Goal: Task Accomplishment & Management: Use online tool/utility

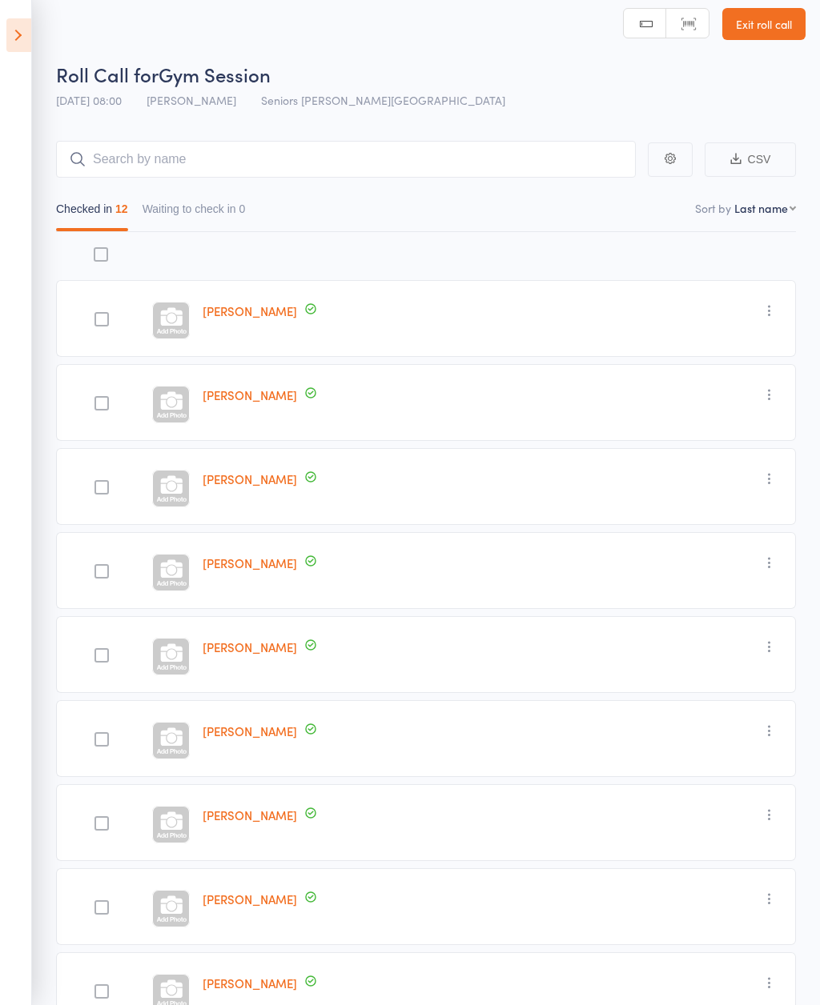
click at [189, 661] on div at bounding box center [171, 657] width 38 height 38
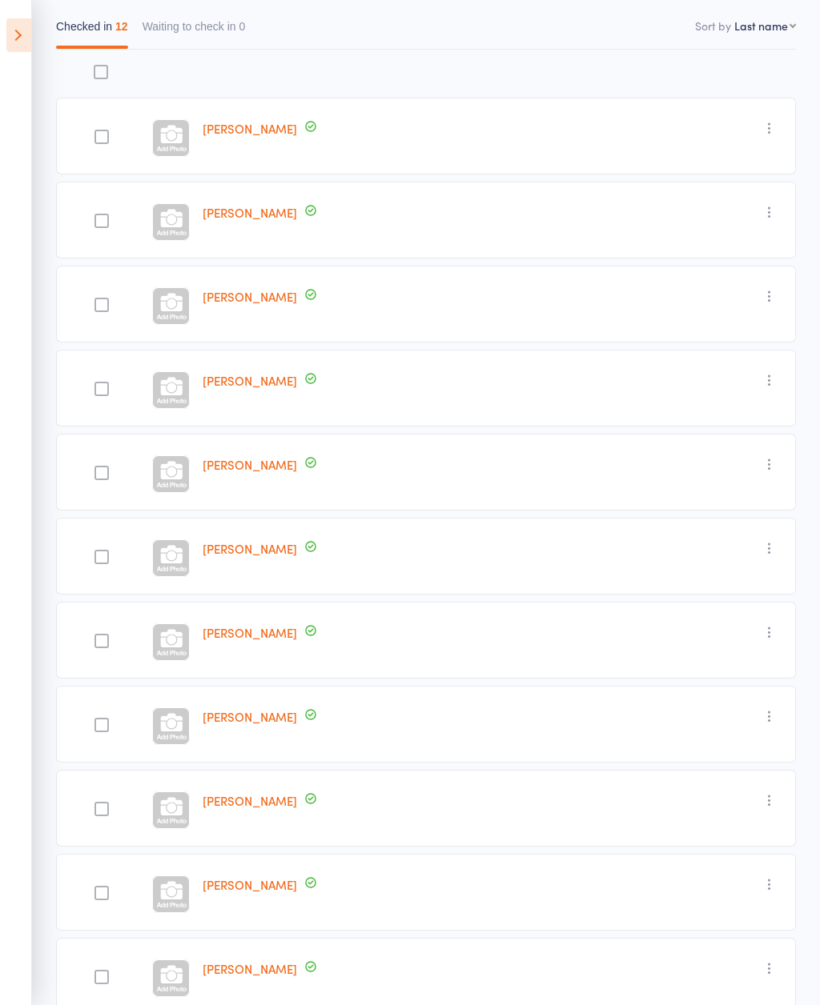
scroll to position [192, 0]
click at [18, 39] on icon at bounding box center [18, 35] width 25 height 34
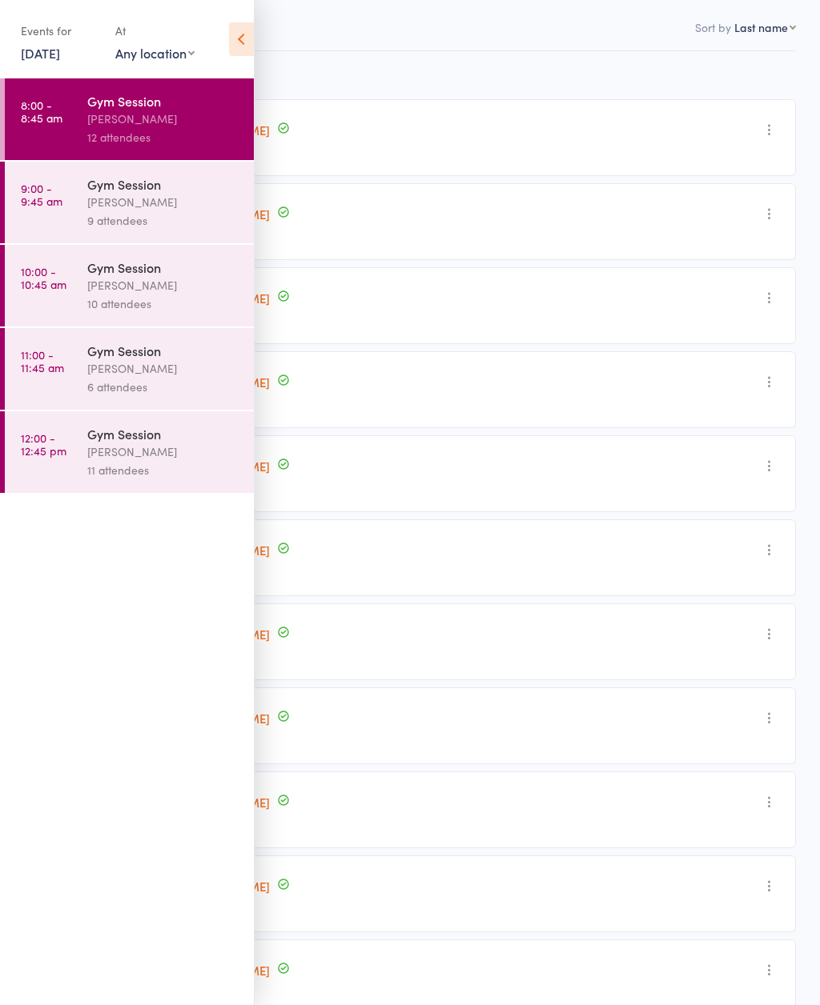
click at [73, 203] on link "9:00 - 9:45 am Gym Session [PERSON_NAME] 9 attendees" at bounding box center [129, 203] width 249 height 82
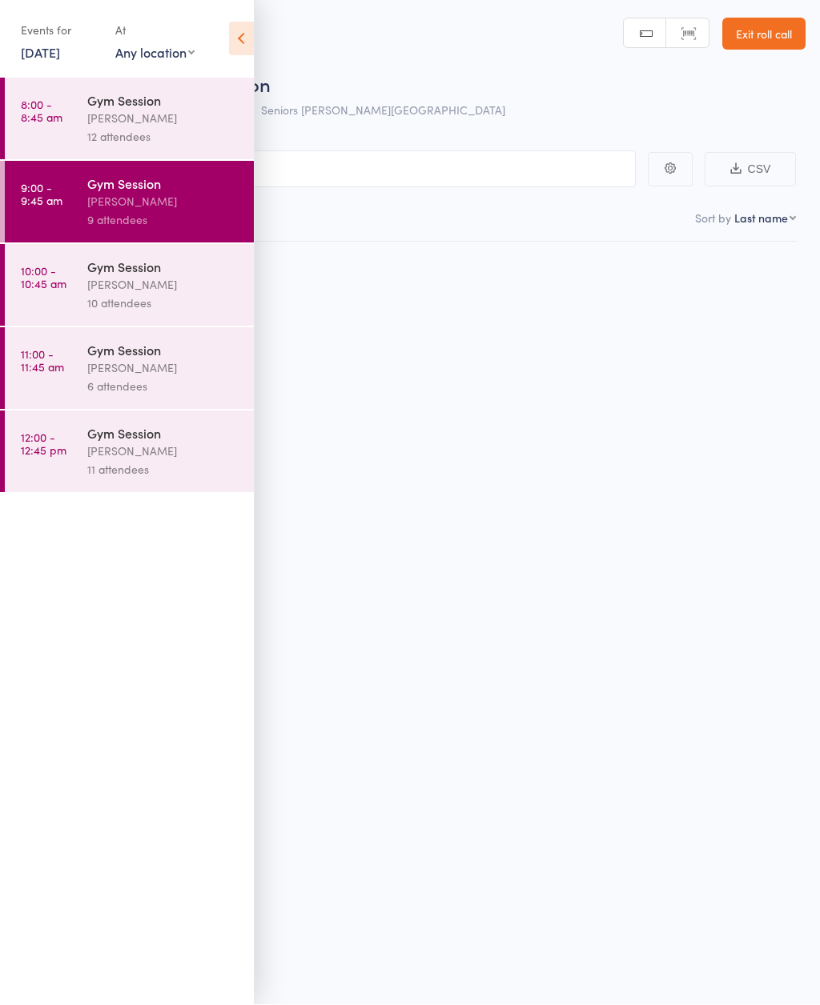
scroll to position [12, 0]
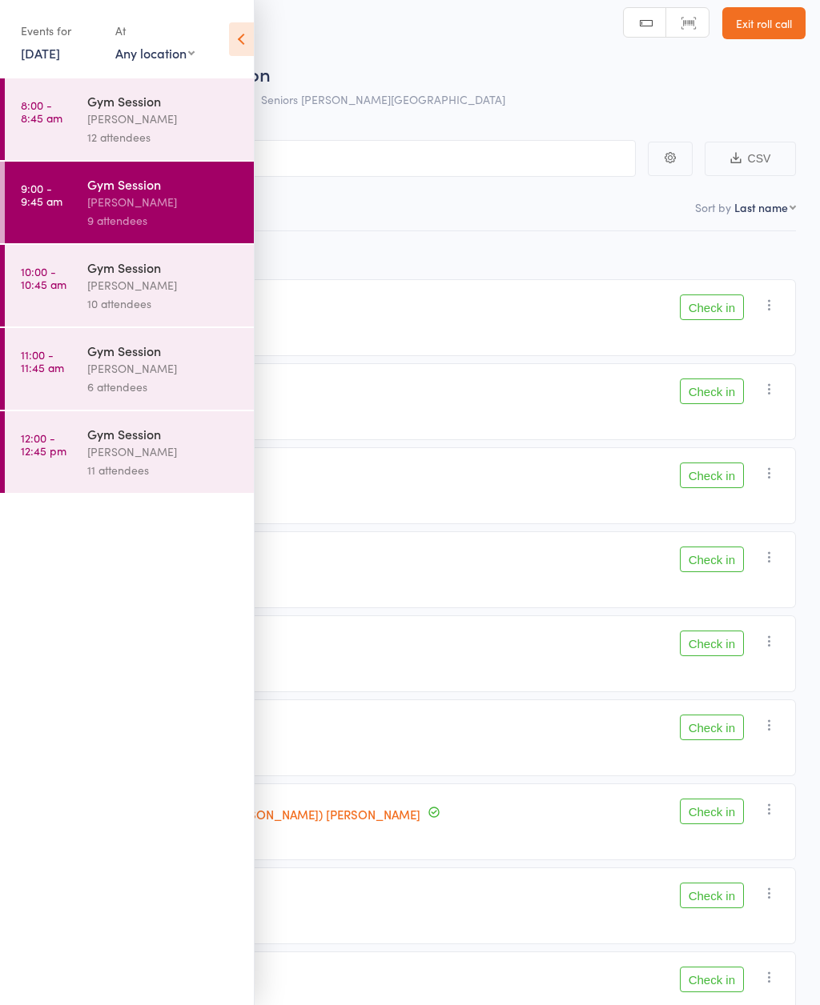
click at [243, 40] on icon at bounding box center [241, 39] width 25 height 34
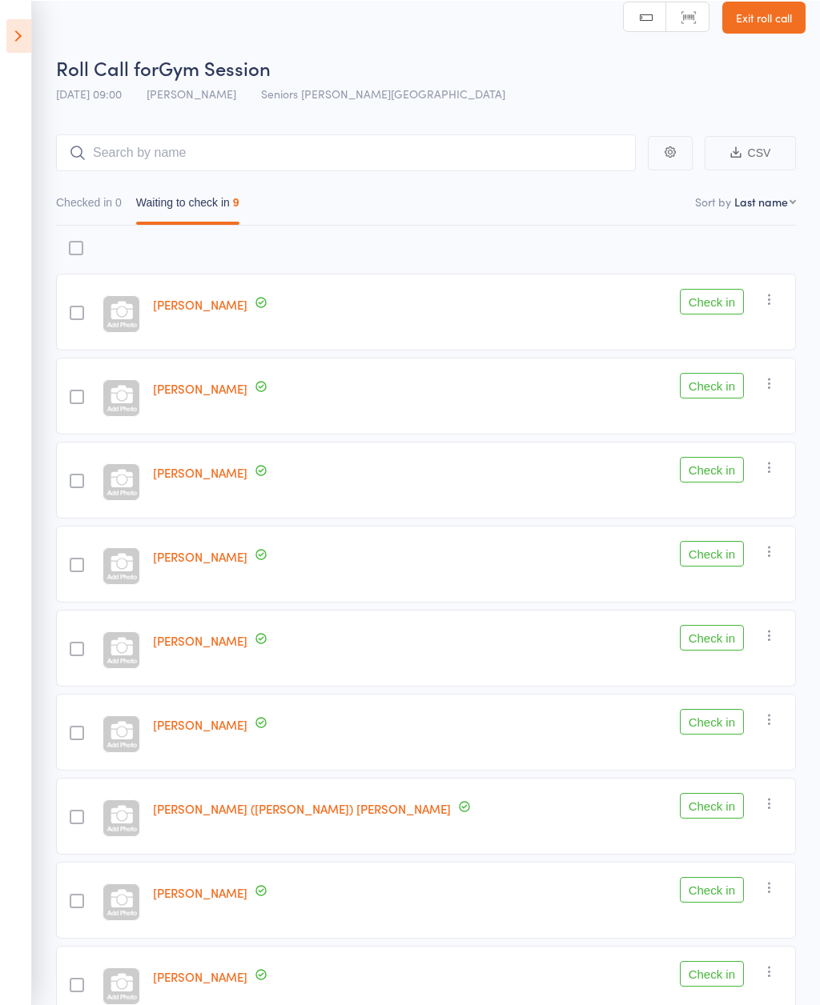
scroll to position [18, 0]
click at [717, 644] on button "Check in" at bounding box center [712, 638] width 64 height 26
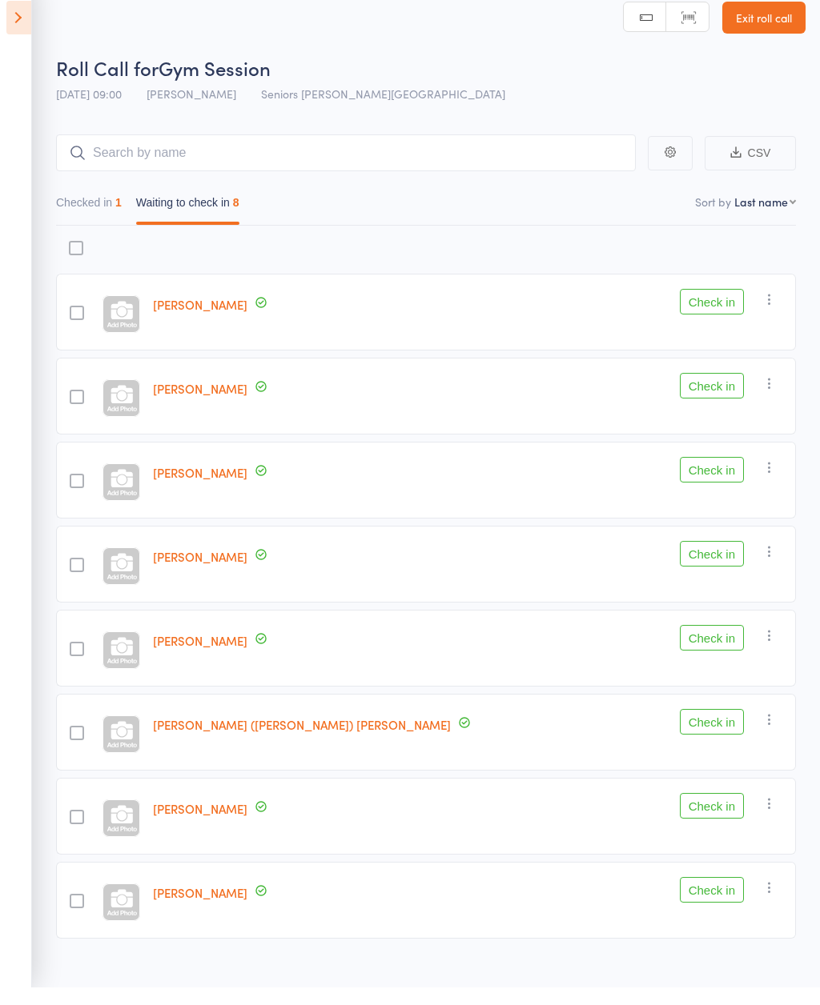
click at [24, 25] on icon at bounding box center [18, 35] width 25 height 34
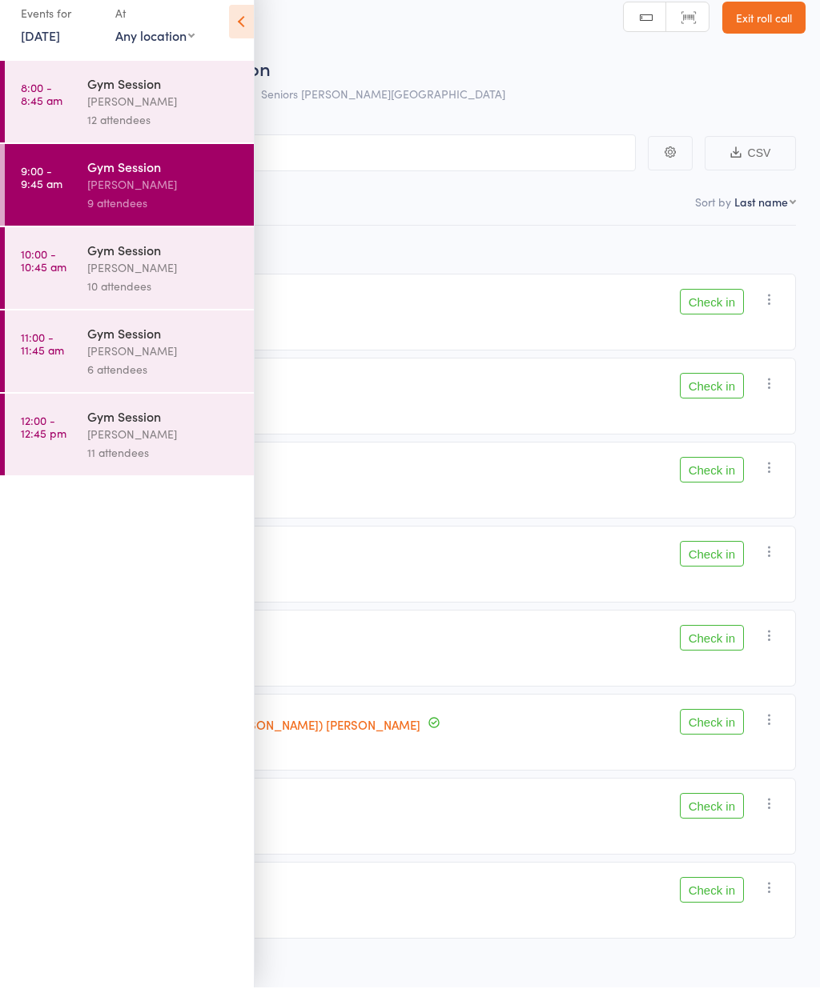
click at [158, 133] on div "Gym Session [PERSON_NAME] 12 attendees" at bounding box center [170, 119] width 166 height 82
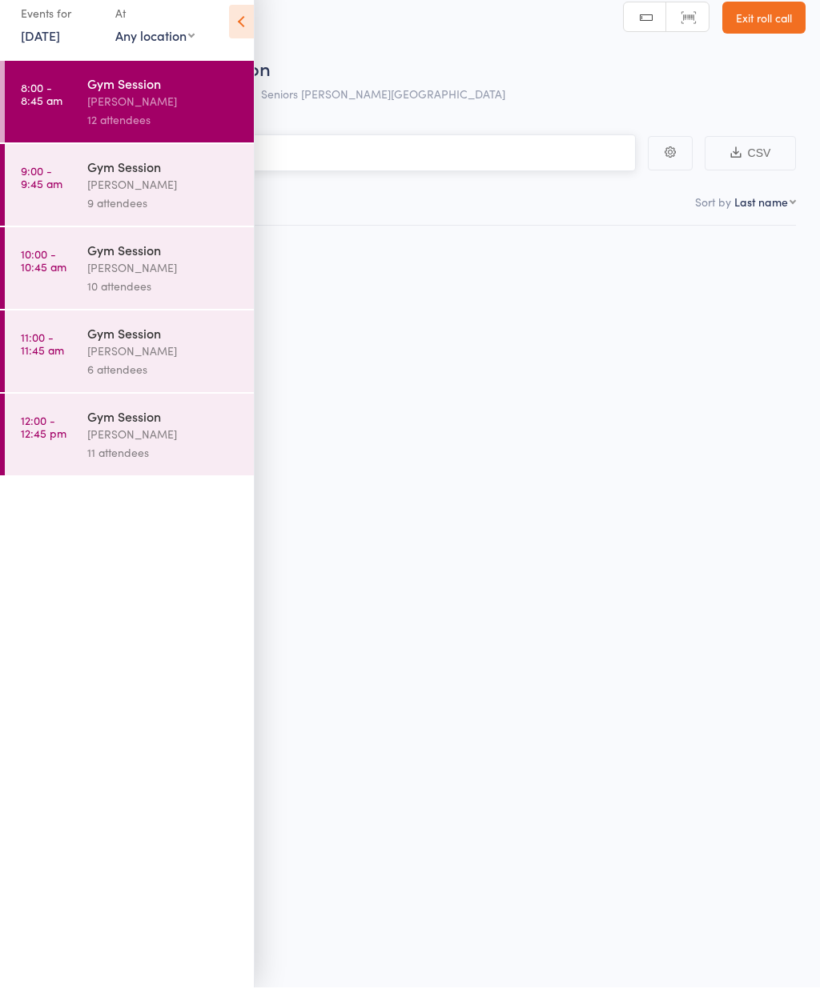
scroll to position [18, 0]
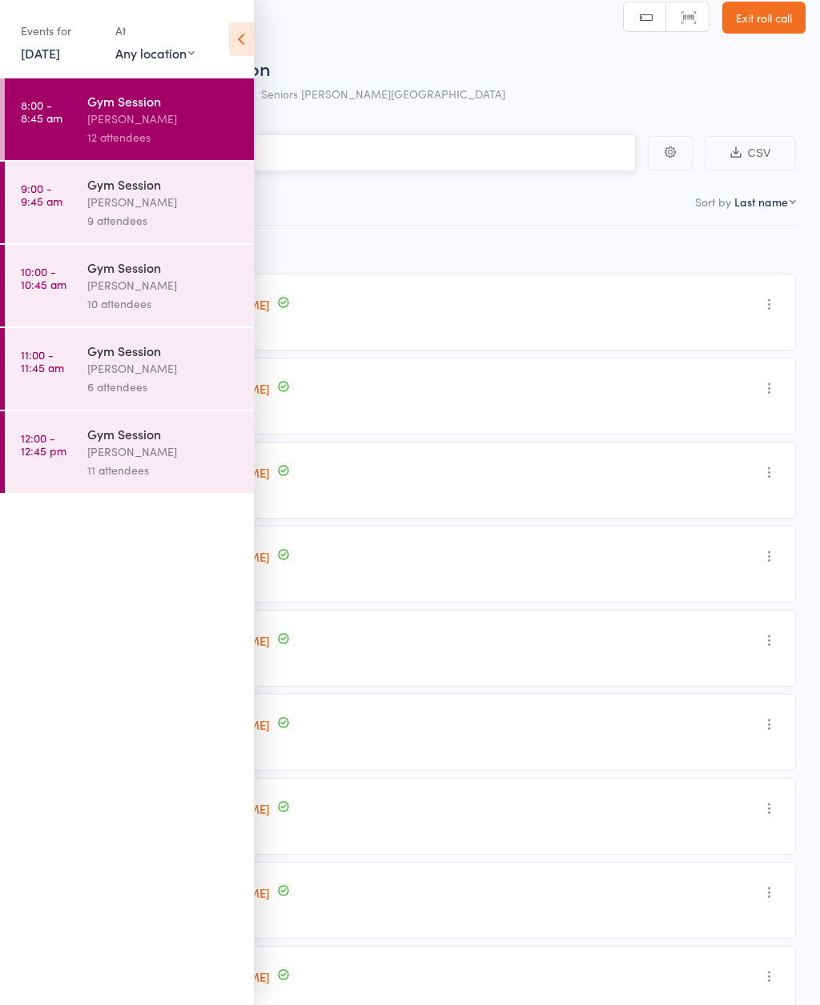
click at [456, 197] on nav "Checked in 12 Waiting to check in 0" at bounding box center [410, 206] width 786 height 37
click at [249, 43] on icon at bounding box center [241, 39] width 25 height 34
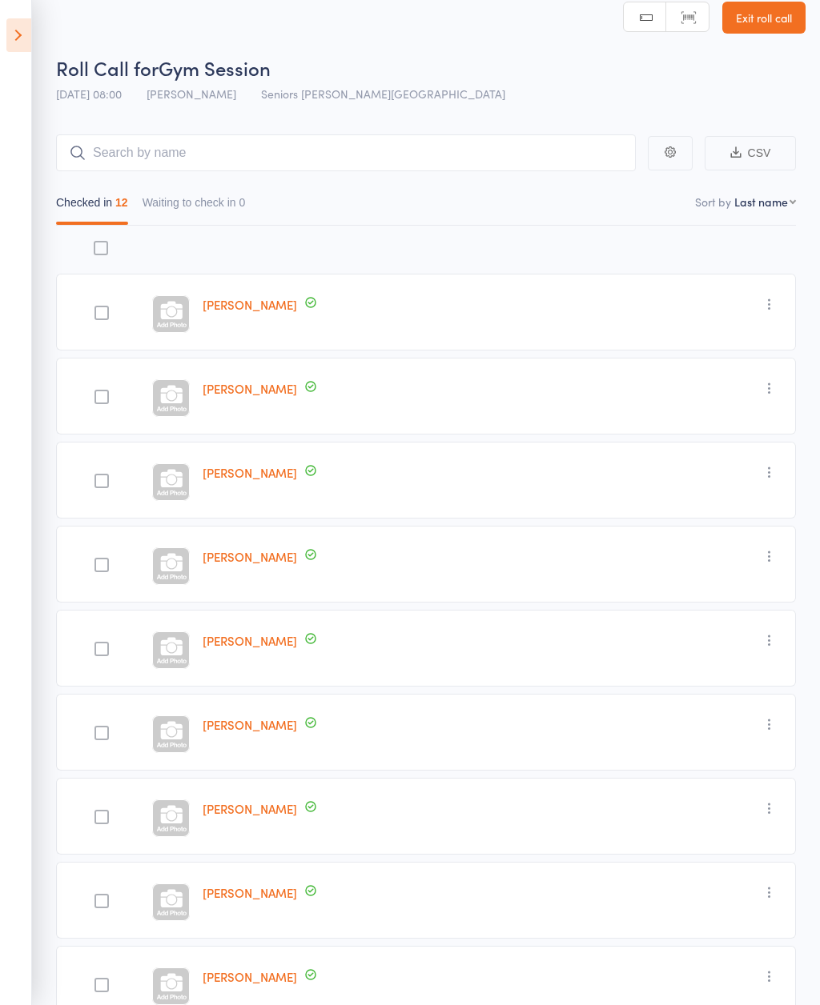
click at [10, 36] on icon at bounding box center [18, 35] width 25 height 34
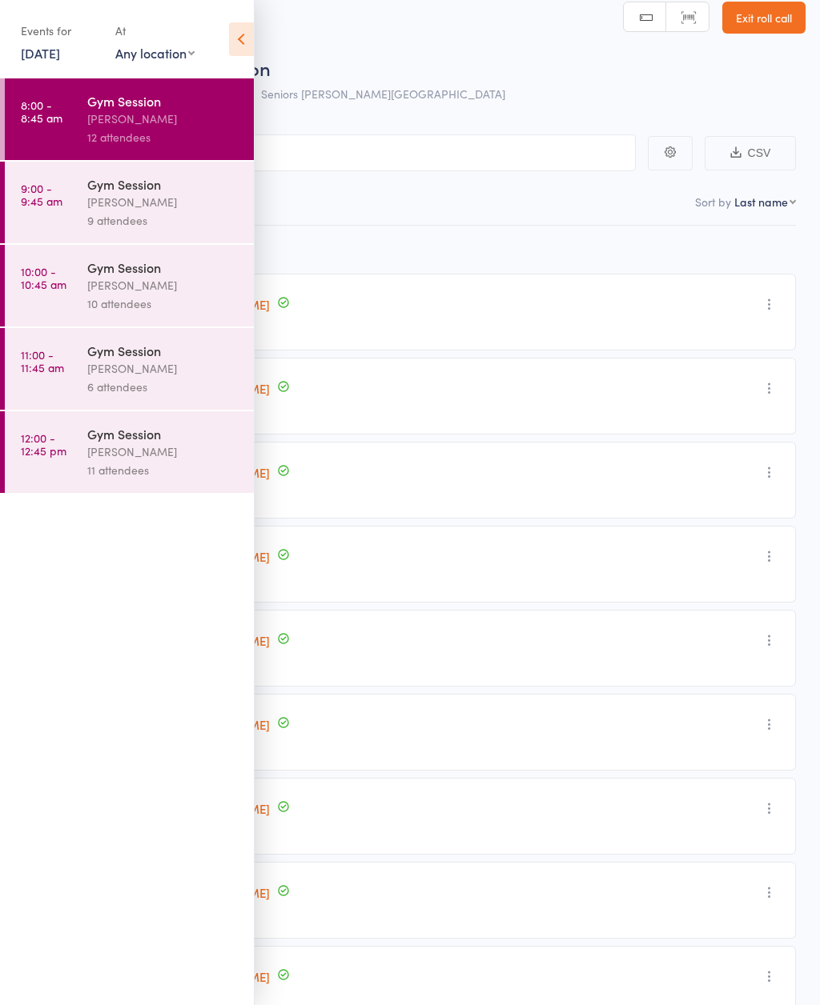
click at [151, 193] on div "Gym Session" at bounding box center [163, 184] width 153 height 18
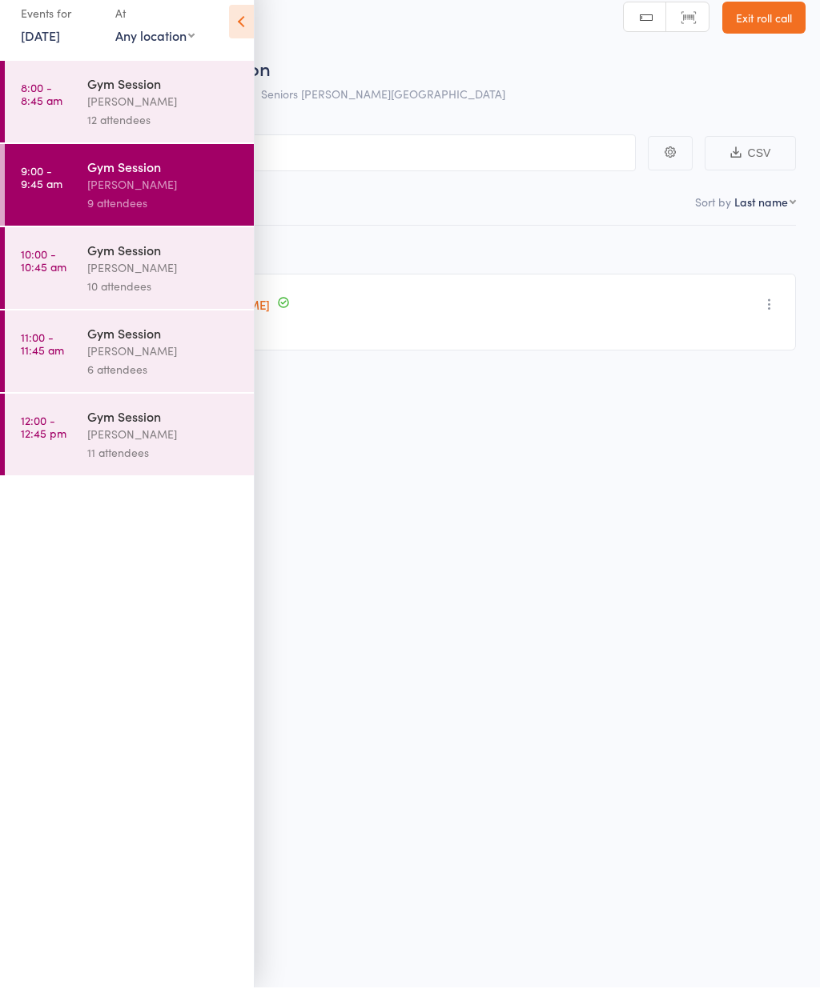
click at [230, 36] on icon at bounding box center [241, 39] width 25 height 34
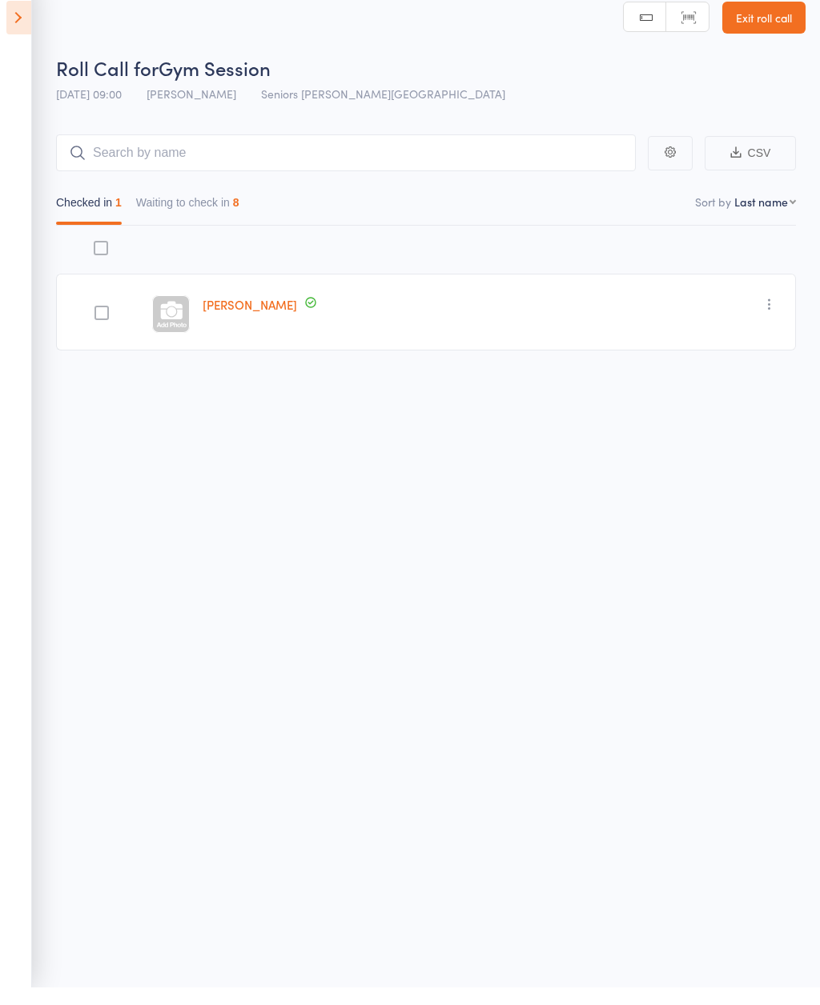
click at [227, 206] on button "Waiting to check in 8" at bounding box center [187, 224] width 103 height 37
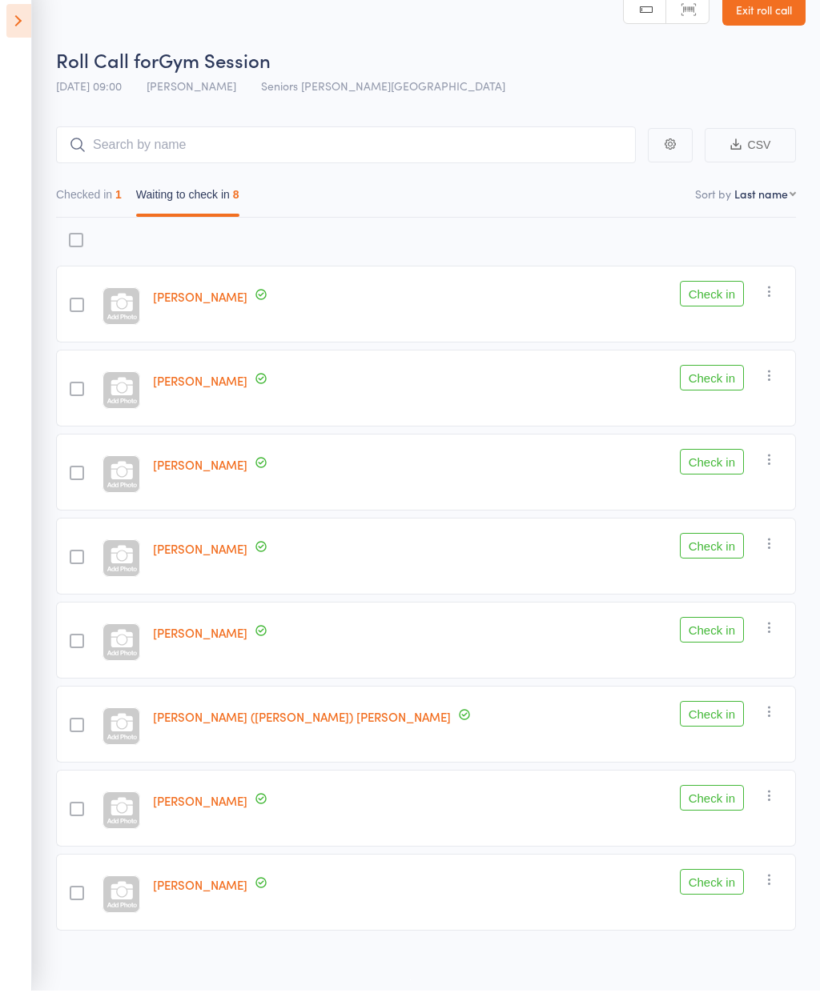
scroll to position [25, 0]
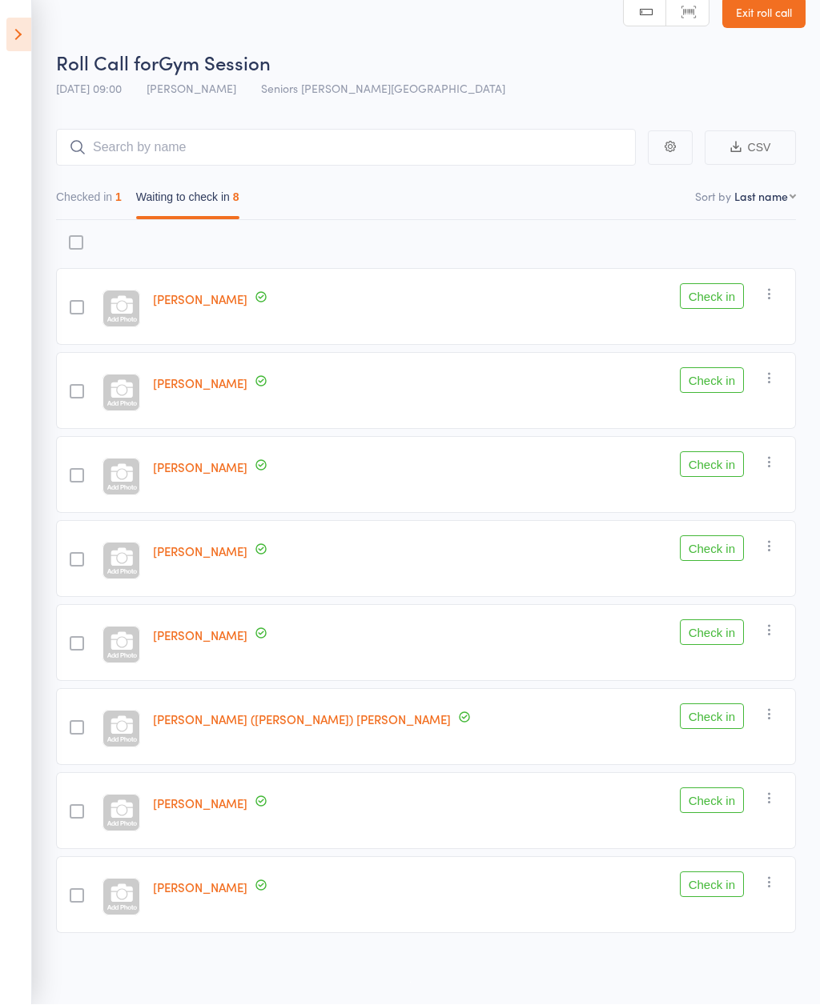
click at [730, 644] on button "Check in" at bounding box center [712, 633] width 64 height 26
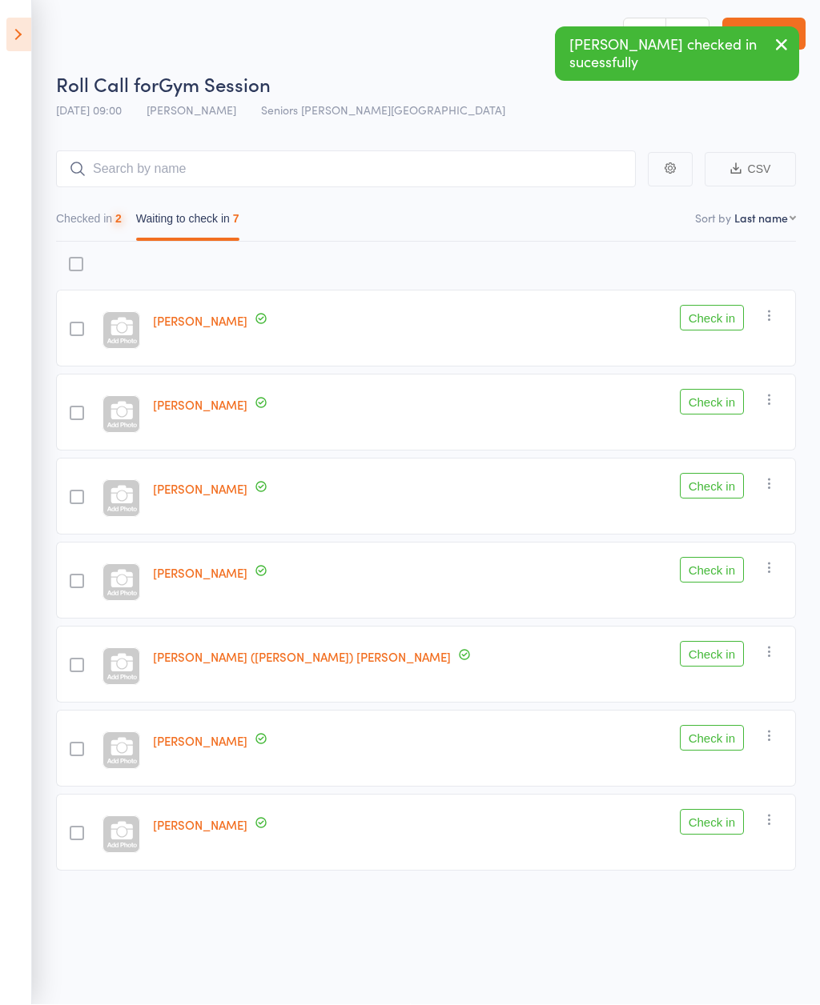
scroll to position [11, 0]
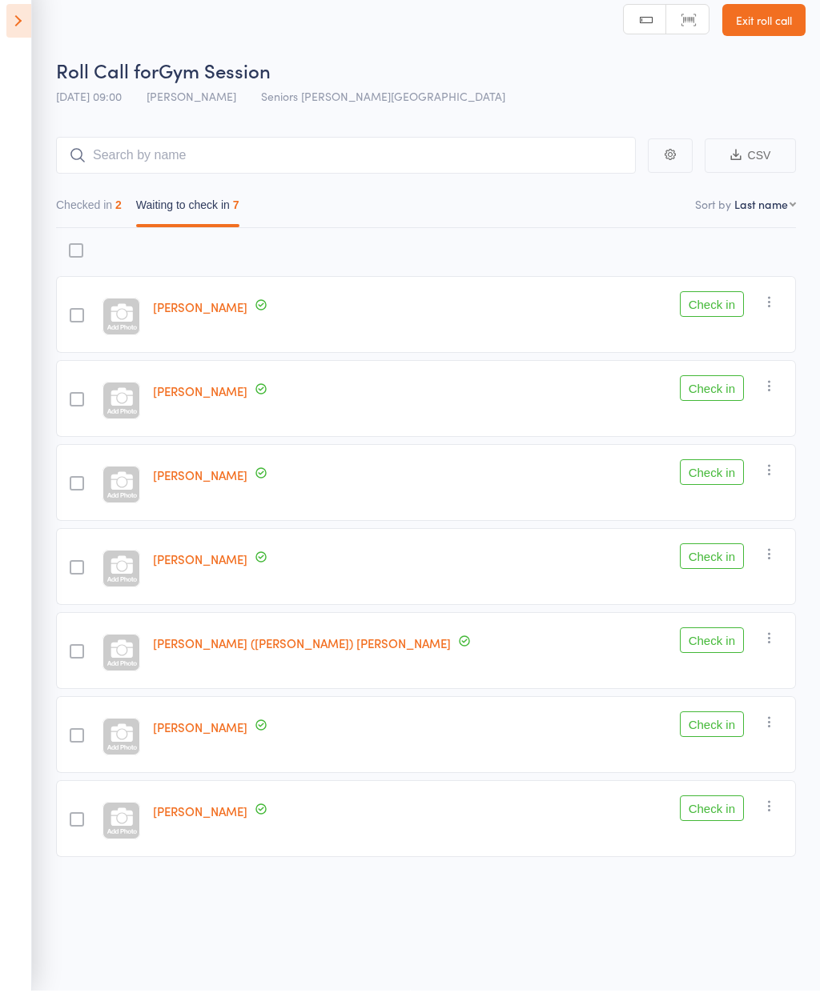
click at [718, 306] on button "Check in" at bounding box center [712, 319] width 64 height 26
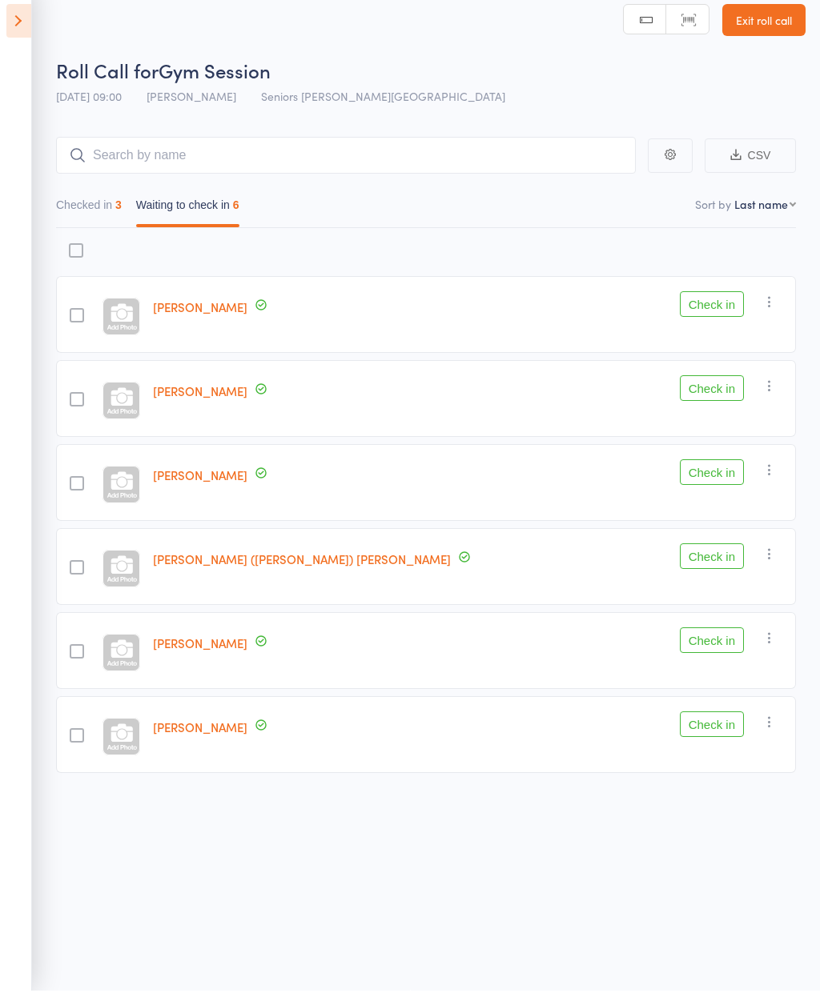
click at [84, 205] on button "Checked in 3" at bounding box center [89, 223] width 66 height 37
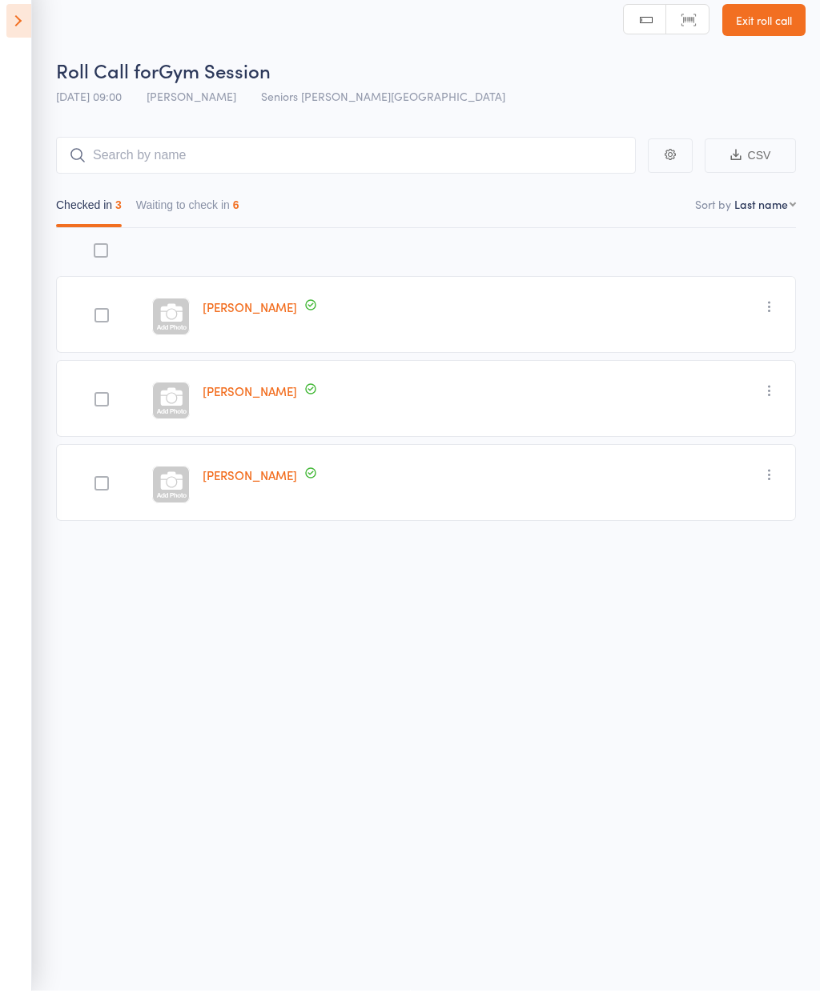
click at [207, 205] on button "Waiting to check in 6" at bounding box center [187, 223] width 103 height 37
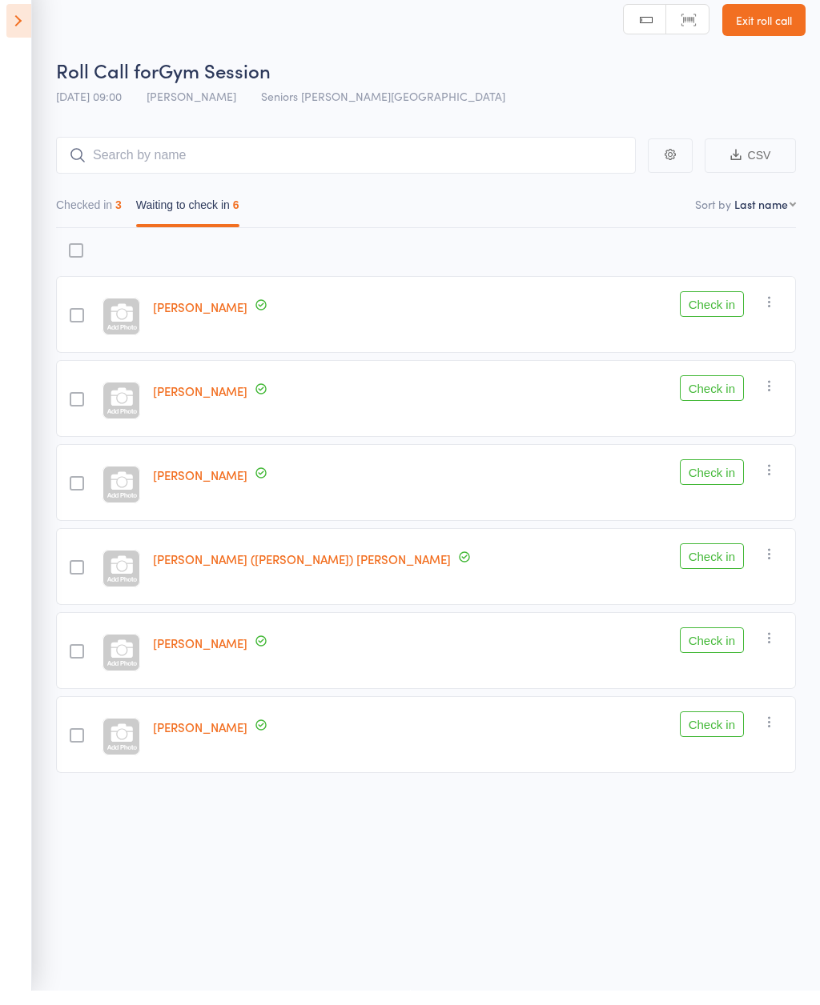
click at [712, 642] on button "Check in" at bounding box center [712, 655] width 64 height 26
click at [91, 205] on button "Checked in 4" at bounding box center [89, 223] width 66 height 37
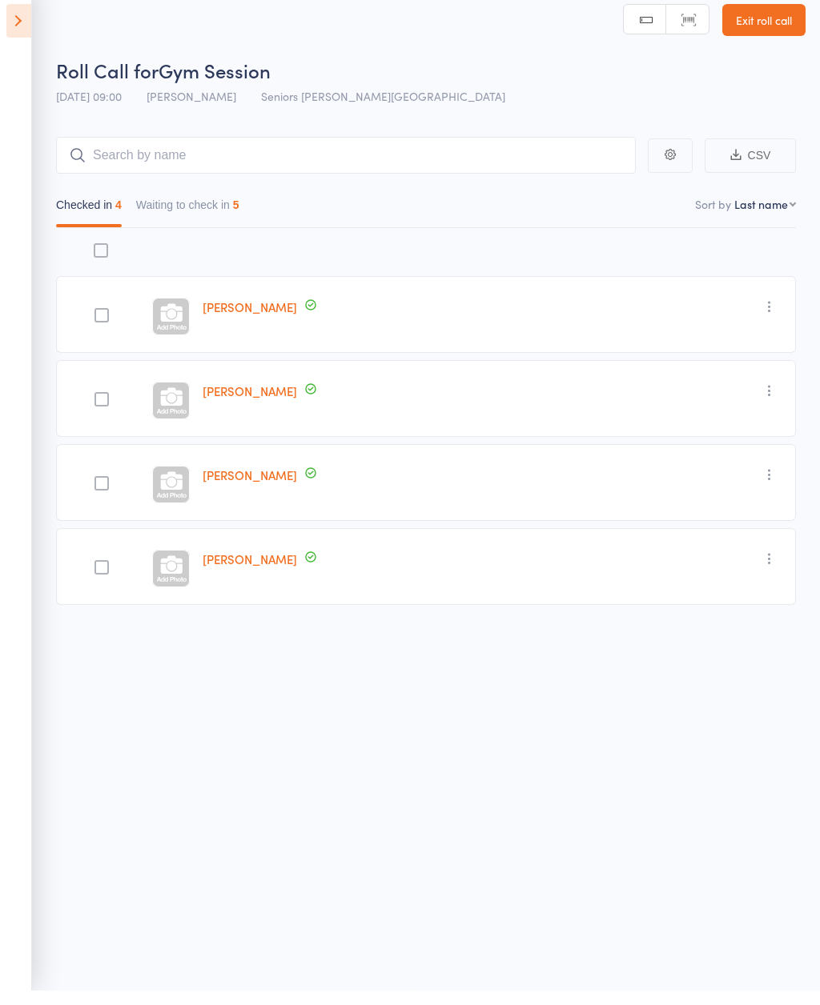
click at [219, 205] on button "Waiting to check in 5" at bounding box center [187, 223] width 103 height 37
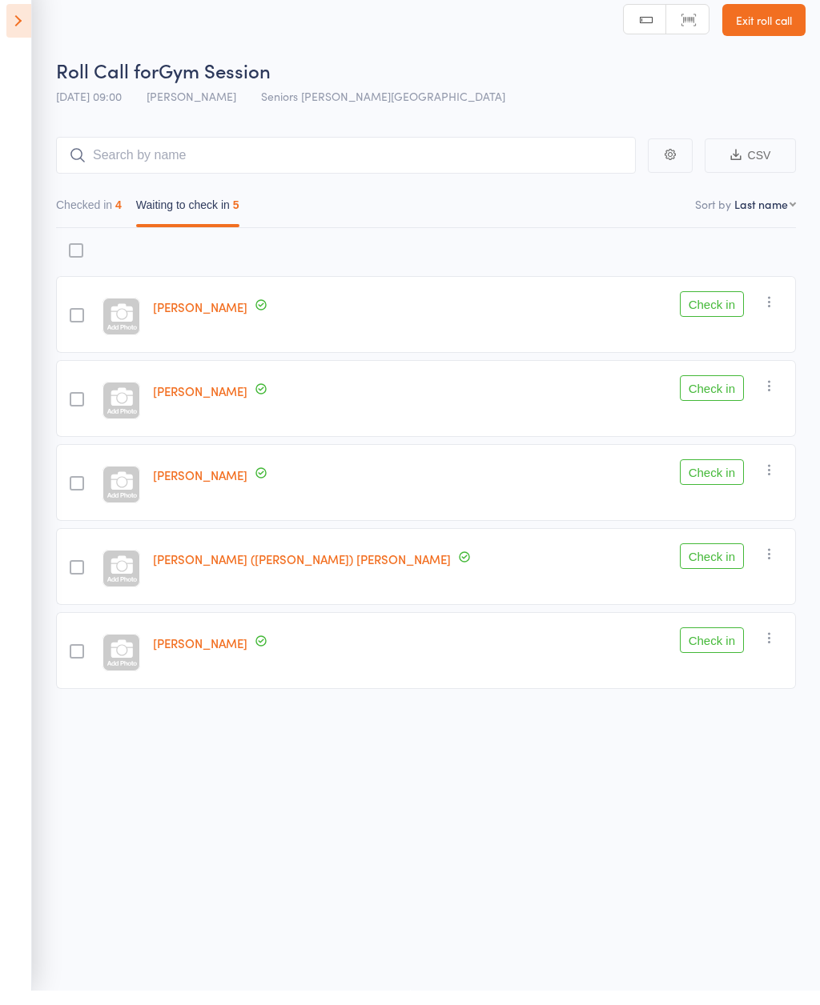
click at [723, 390] on button "Check in" at bounding box center [712, 403] width 64 height 26
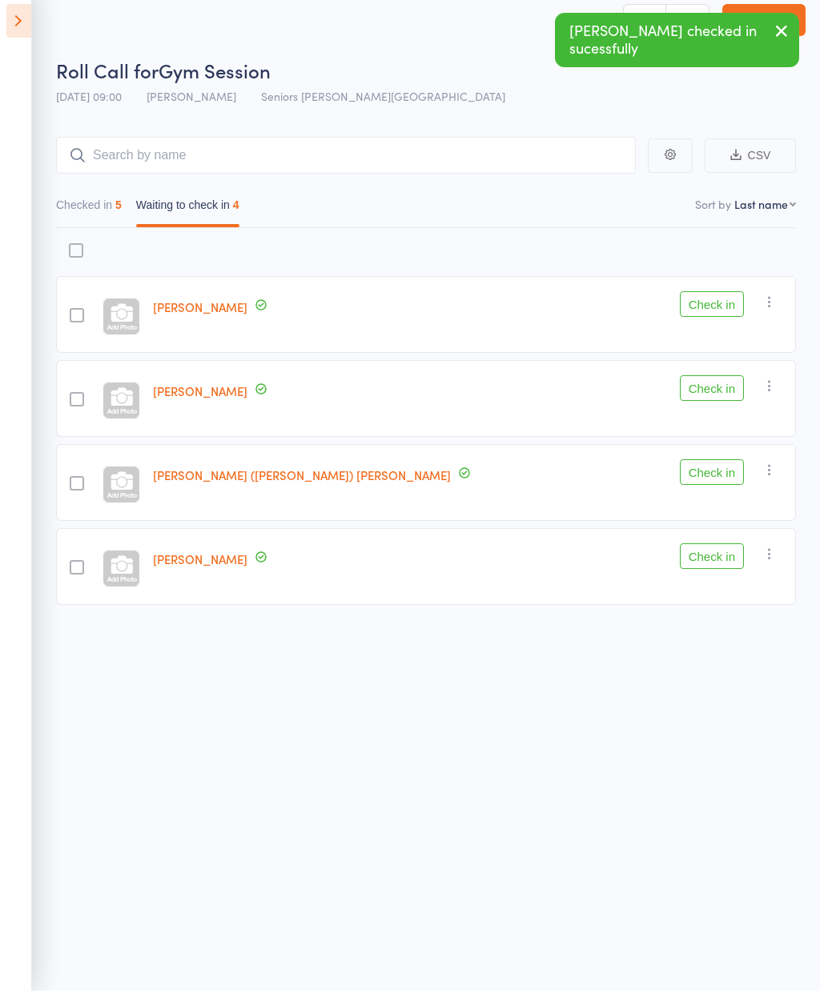
click at [728, 391] on button "Check in" at bounding box center [712, 403] width 64 height 26
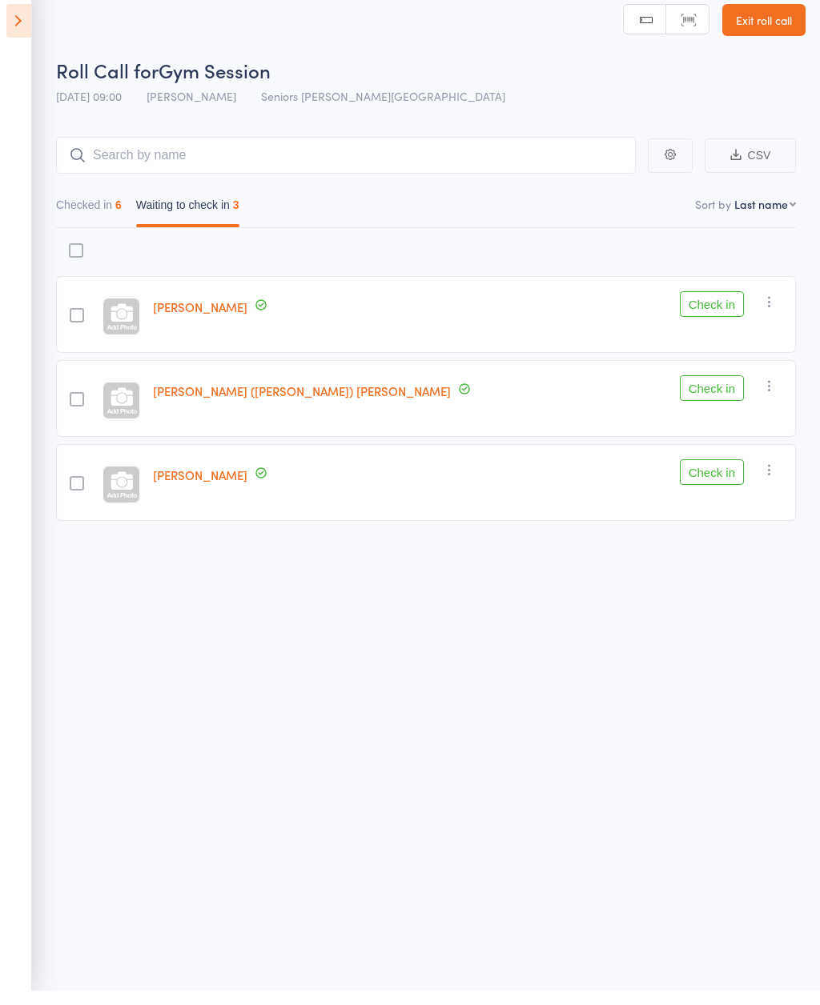
click at [90, 205] on button "Checked in 6" at bounding box center [89, 223] width 66 height 37
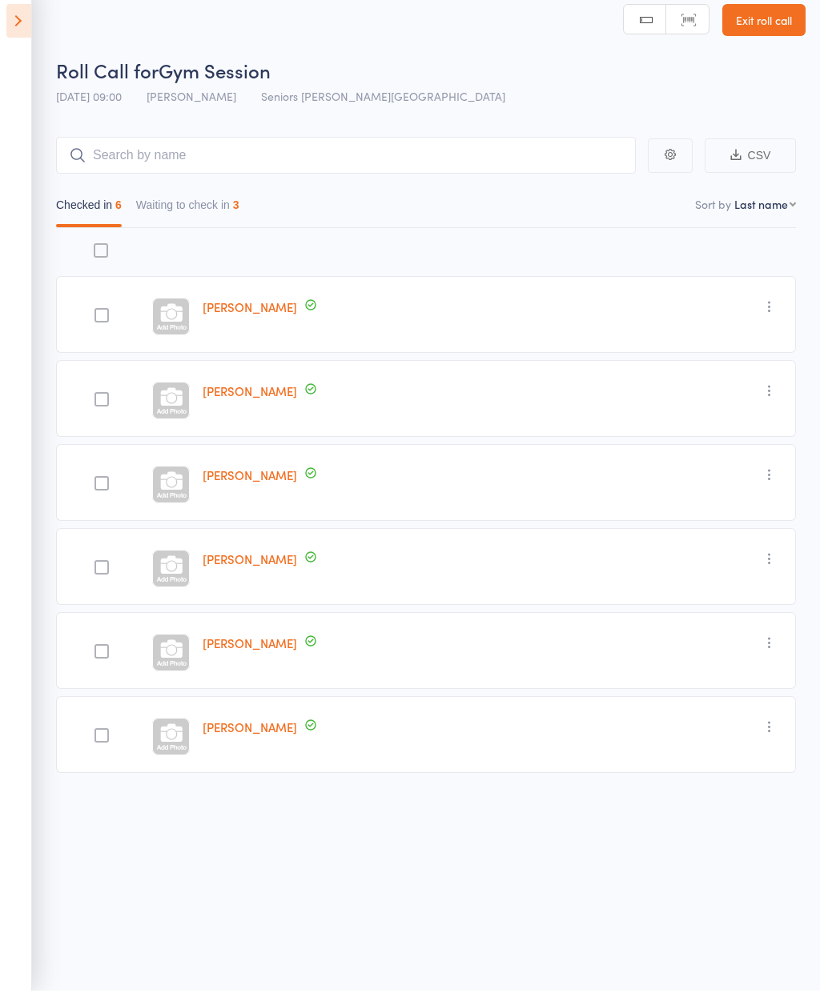
click at [231, 205] on button "Waiting to check in 3" at bounding box center [187, 223] width 103 height 37
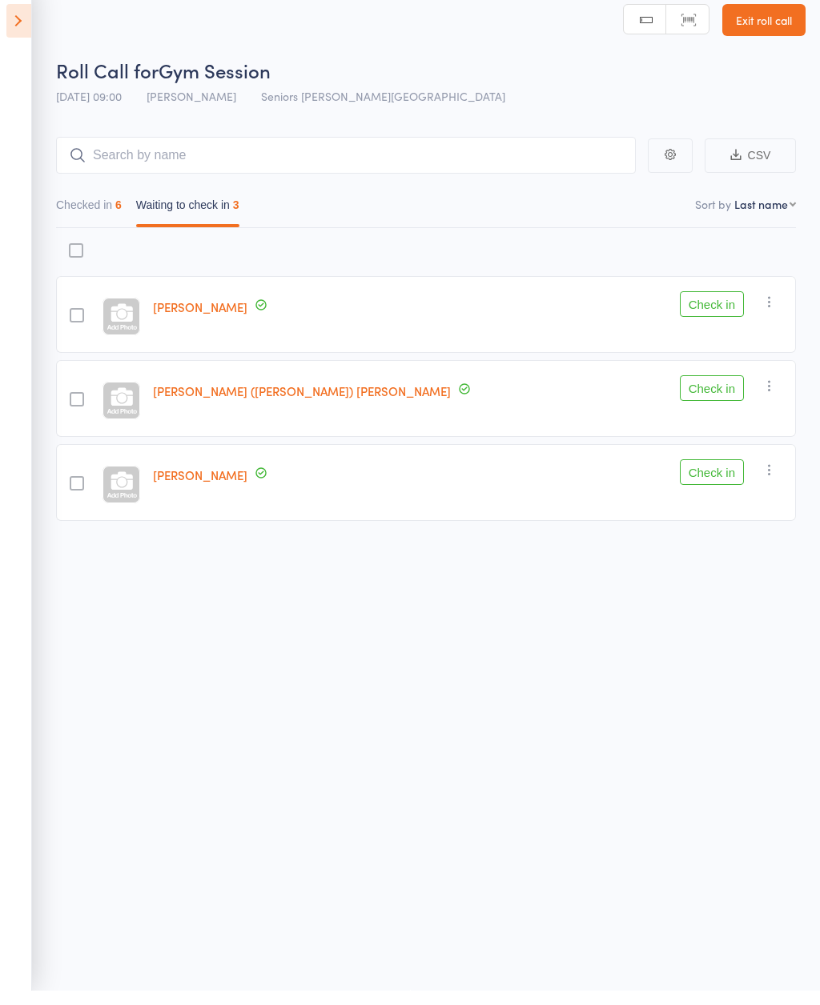
click at [718, 474] on button "Check in" at bounding box center [712, 487] width 64 height 26
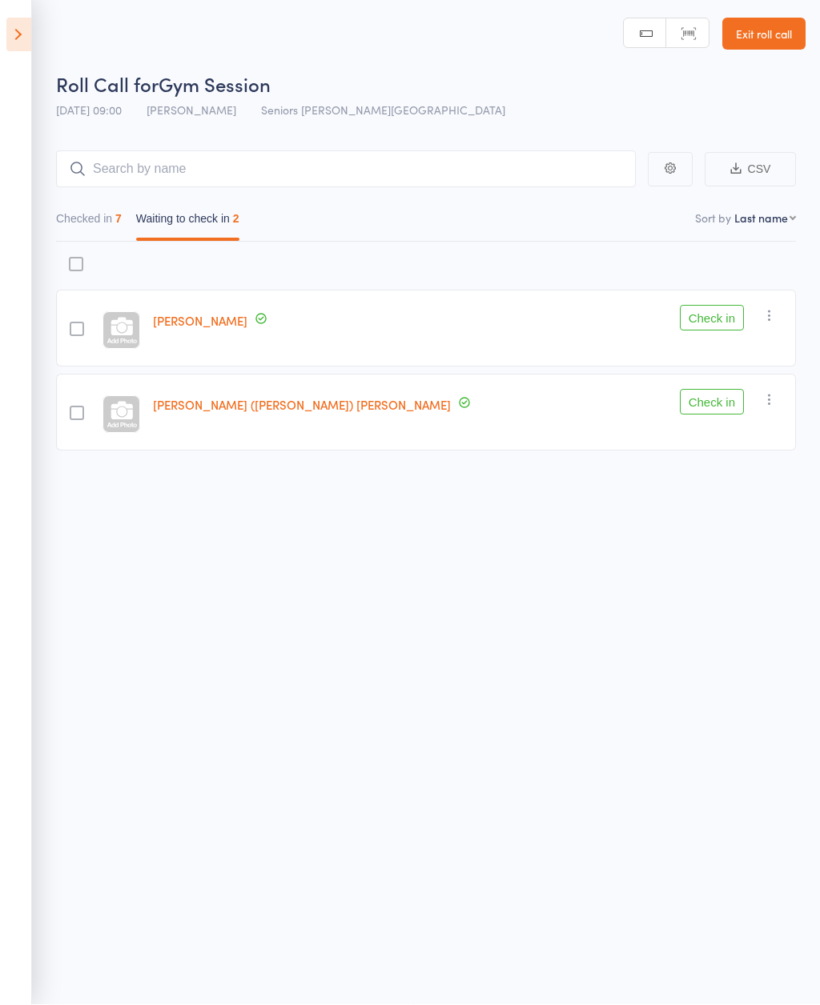
click at [713, 317] on button "Check in" at bounding box center [712, 319] width 64 height 26
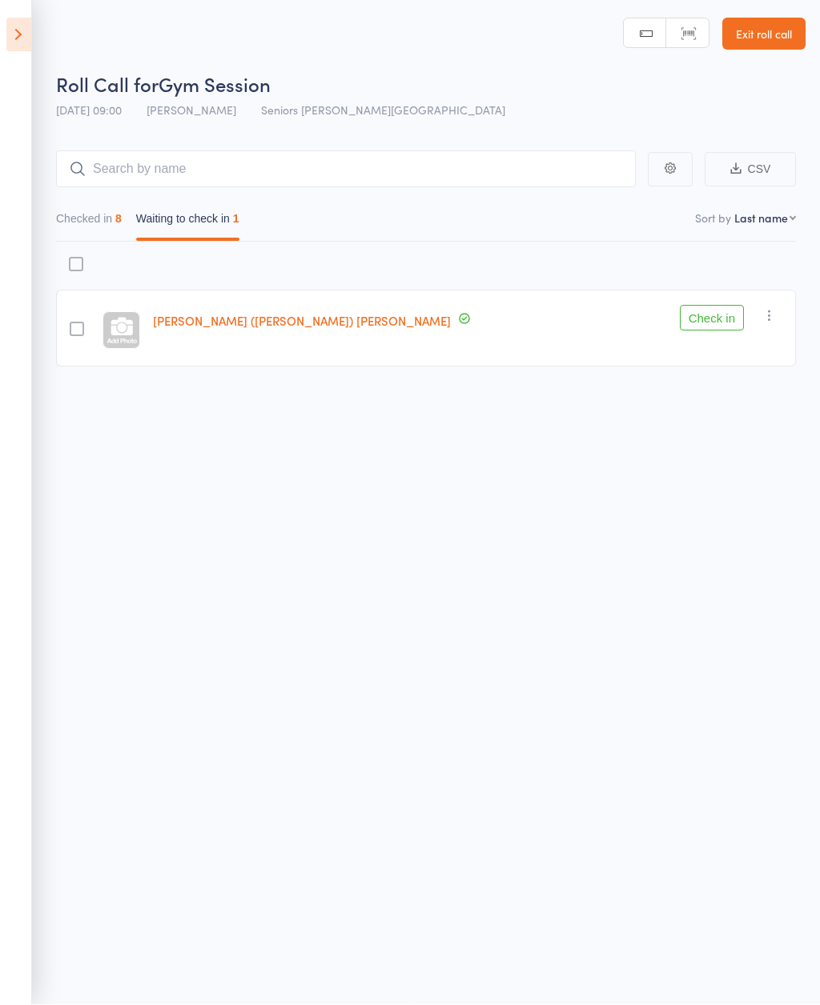
scroll to position [8, 0]
click at [698, 319] on button "Check in" at bounding box center [712, 319] width 64 height 26
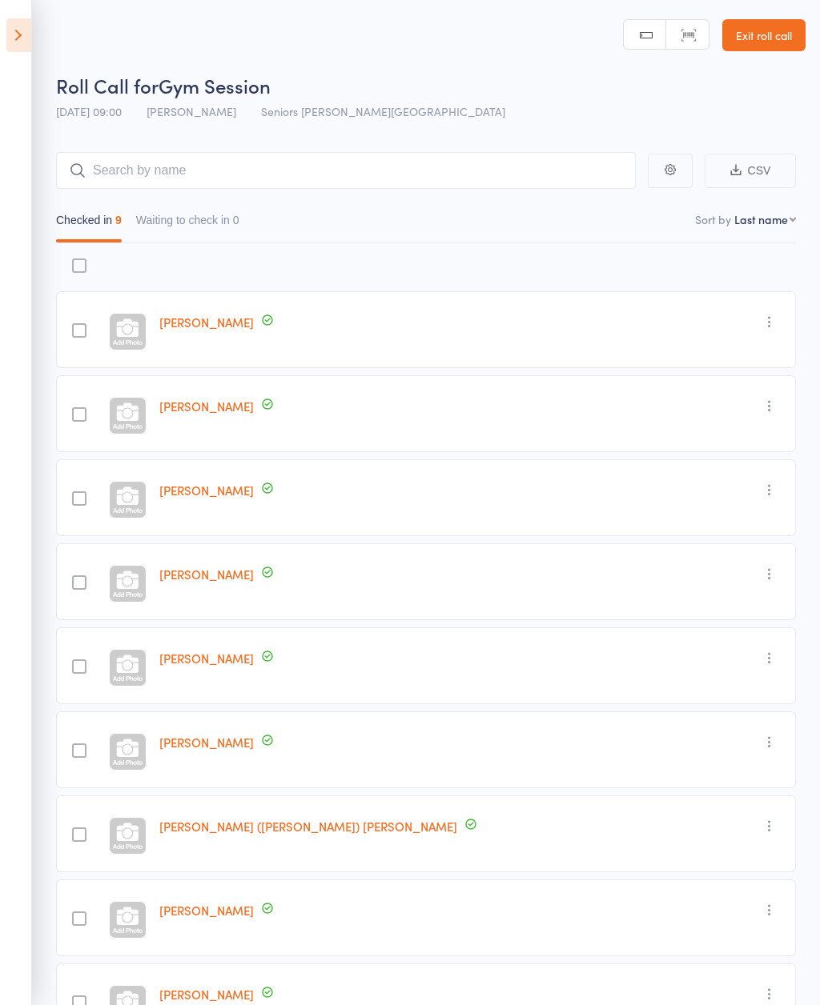
scroll to position [56, 0]
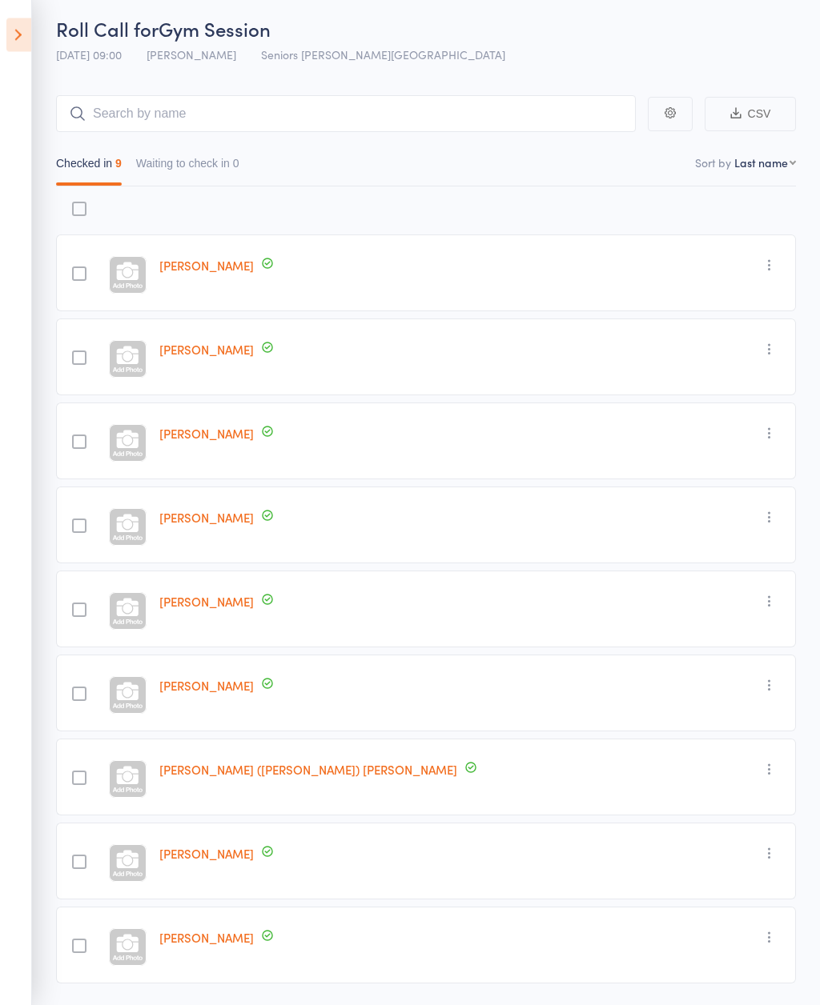
click at [16, 26] on icon at bounding box center [18, 35] width 25 height 34
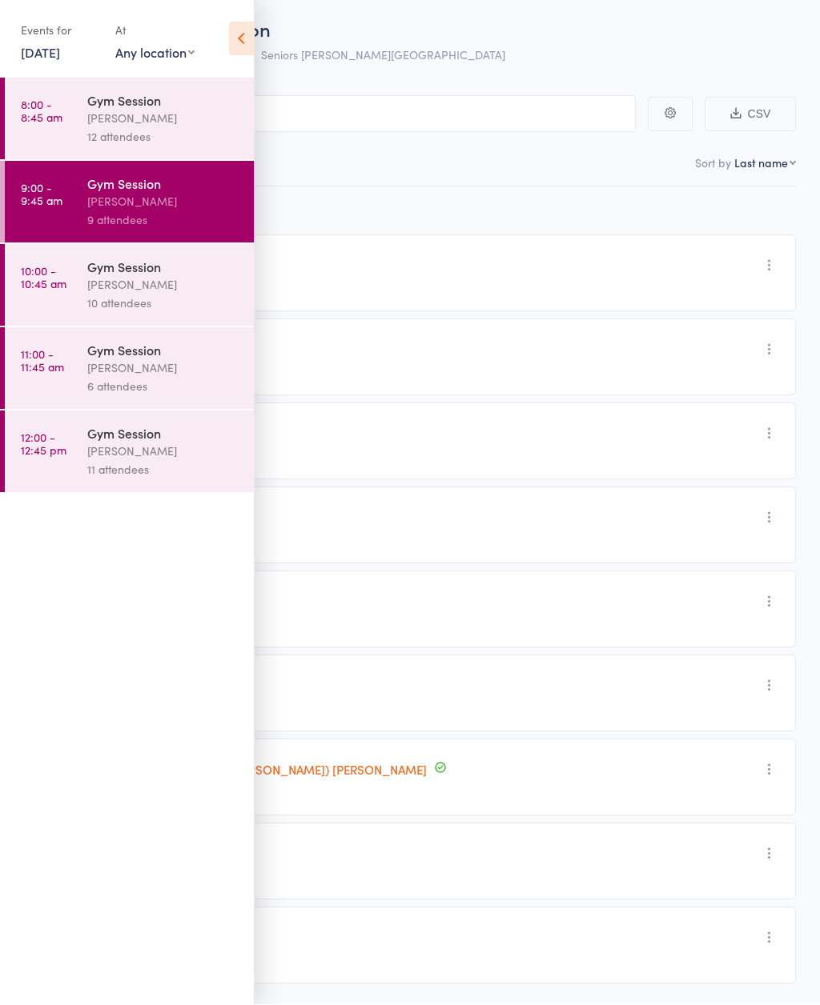
click at [86, 292] on link "10:00 - 10:45 am Gym Session [PERSON_NAME] 10 attendees" at bounding box center [129, 286] width 249 height 82
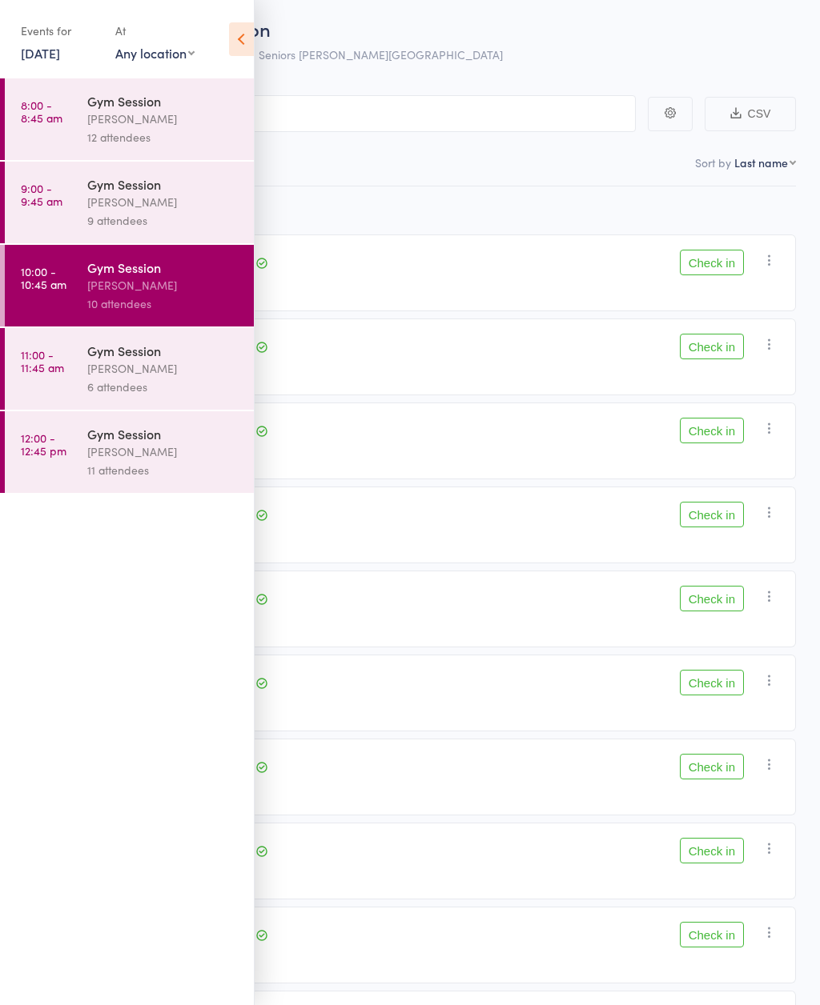
click at [238, 36] on icon at bounding box center [241, 39] width 25 height 34
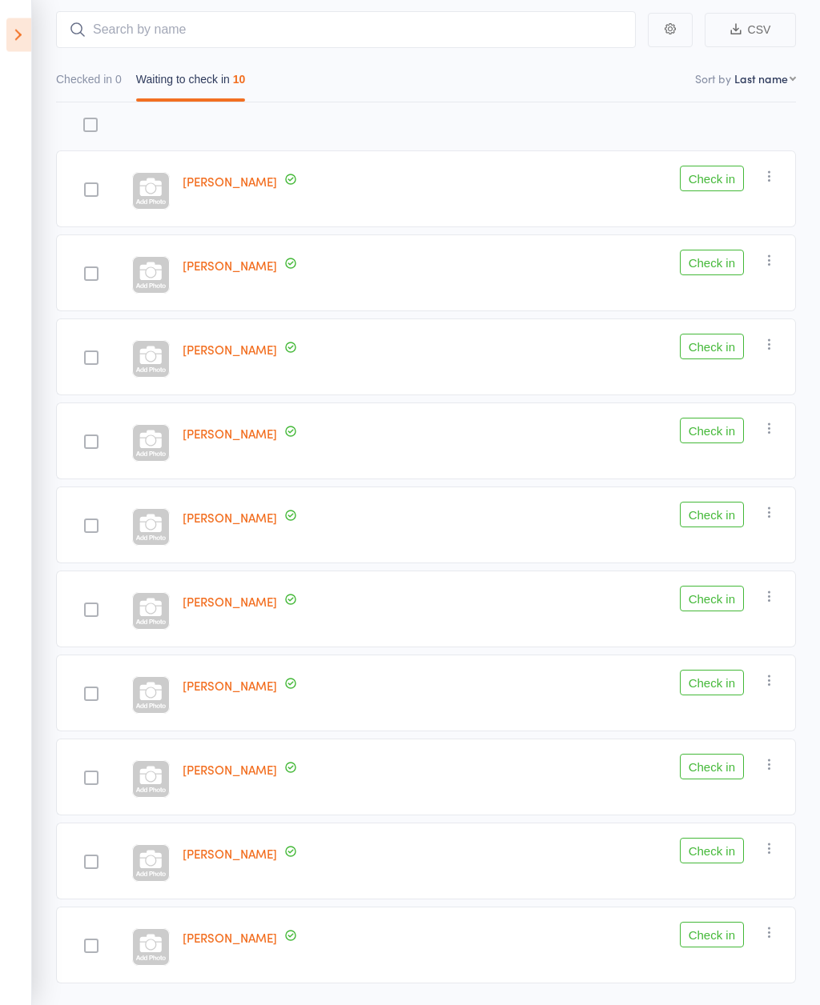
scroll to position [140, 0]
click at [765, 683] on icon "button" at bounding box center [769, 681] width 16 height 16
click at [726, 820] on li "Remove" at bounding box center [712, 820] width 132 height 22
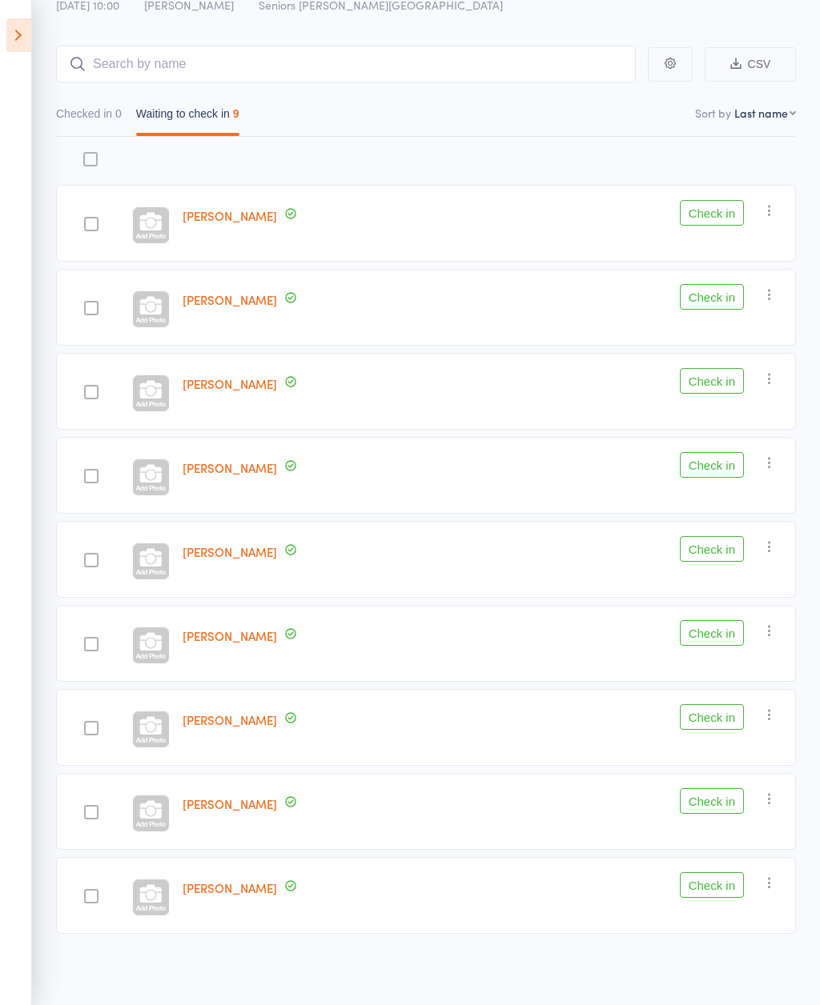
scroll to position [107, 0]
click at [712, 475] on button "Check in" at bounding box center [712, 465] width 64 height 26
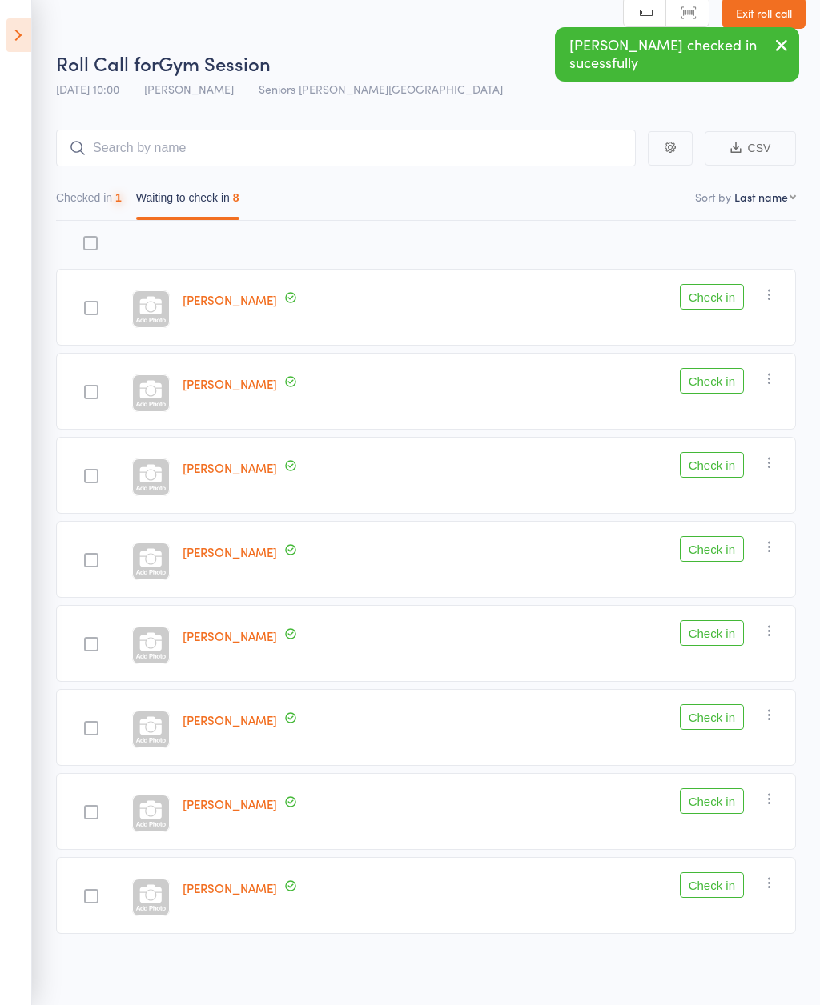
scroll to position [25, 0]
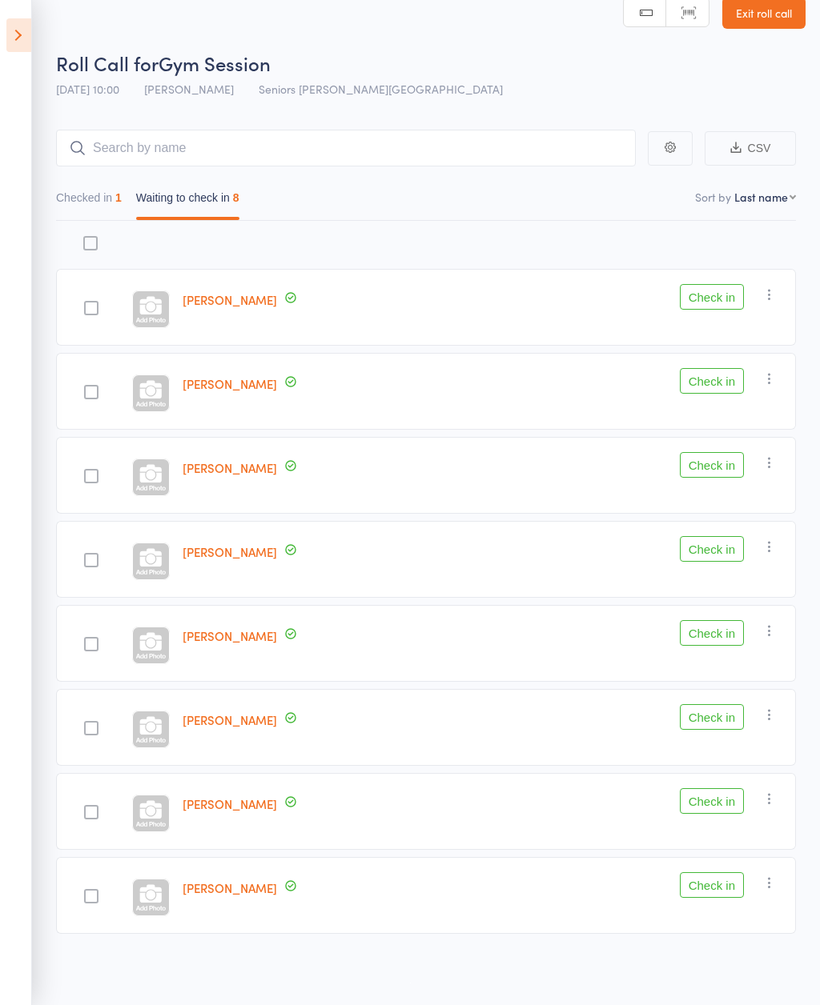
click at [130, 830] on div at bounding box center [151, 811] width 50 height 77
click at [699, 802] on button "Check in" at bounding box center [712, 801] width 64 height 26
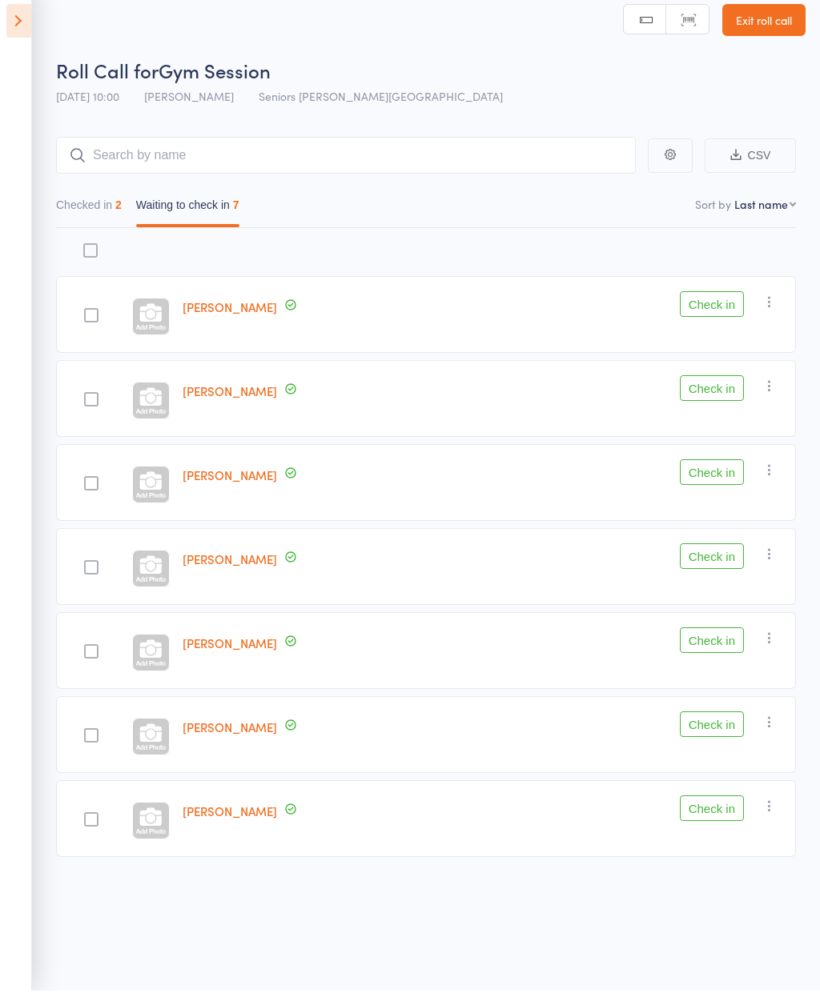
click at [714, 642] on button "Check in" at bounding box center [712, 655] width 64 height 26
click at [720, 726] on button "Check in" at bounding box center [712, 739] width 64 height 26
click at [704, 558] on button "Check in" at bounding box center [712, 571] width 64 height 26
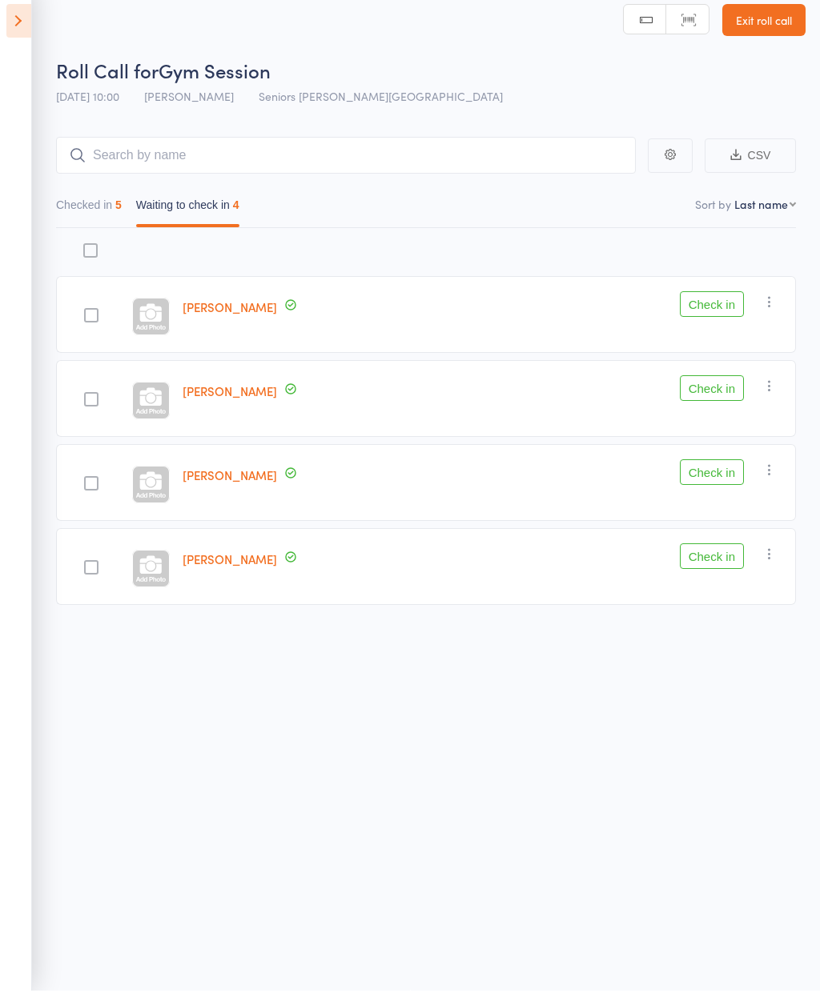
click at [715, 474] on button "Check in" at bounding box center [712, 487] width 64 height 26
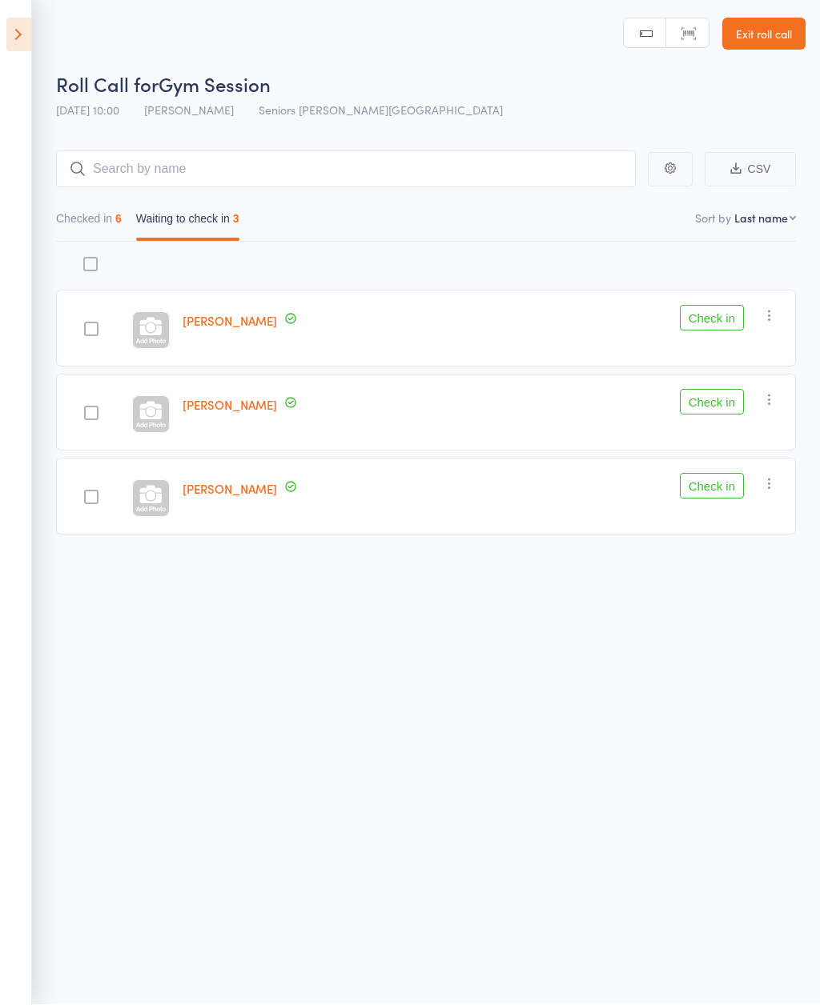
click at [704, 319] on button "Check in" at bounding box center [712, 319] width 64 height 26
click at [772, 395] on icon "button" at bounding box center [769, 400] width 16 height 16
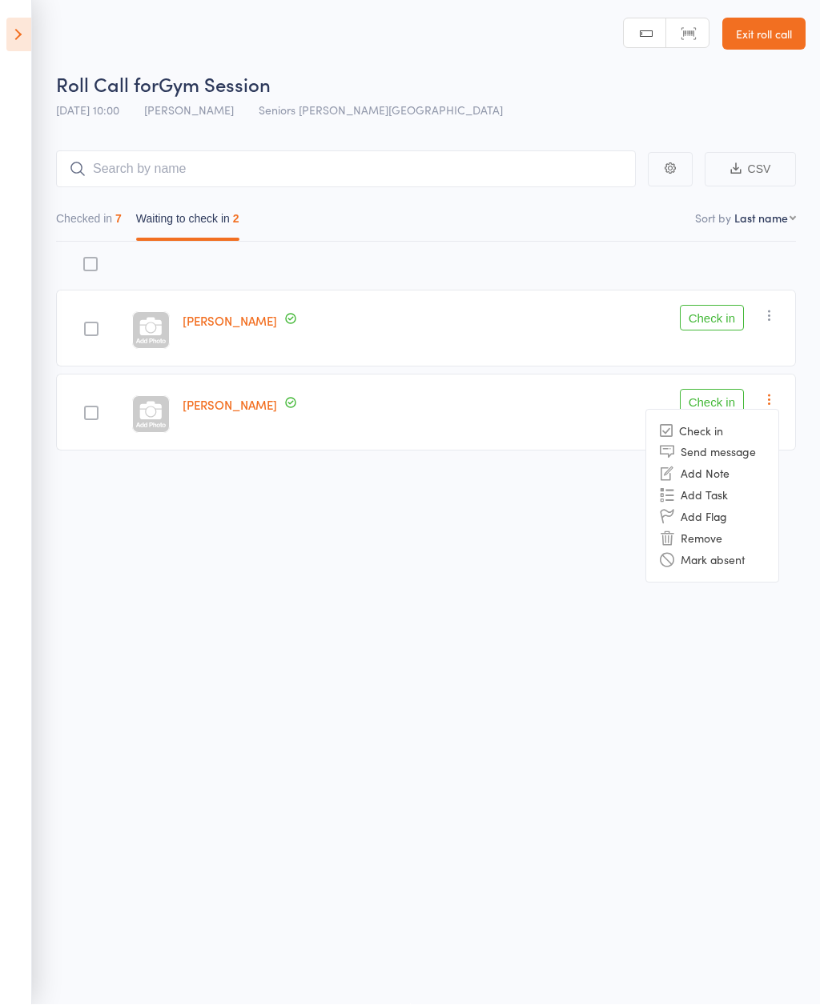
click at [685, 556] on li "Mark absent" at bounding box center [712, 561] width 132 height 22
click at [769, 308] on icon "button" at bounding box center [769, 316] width 16 height 16
click at [677, 475] on li "Mark absent" at bounding box center [712, 477] width 132 height 22
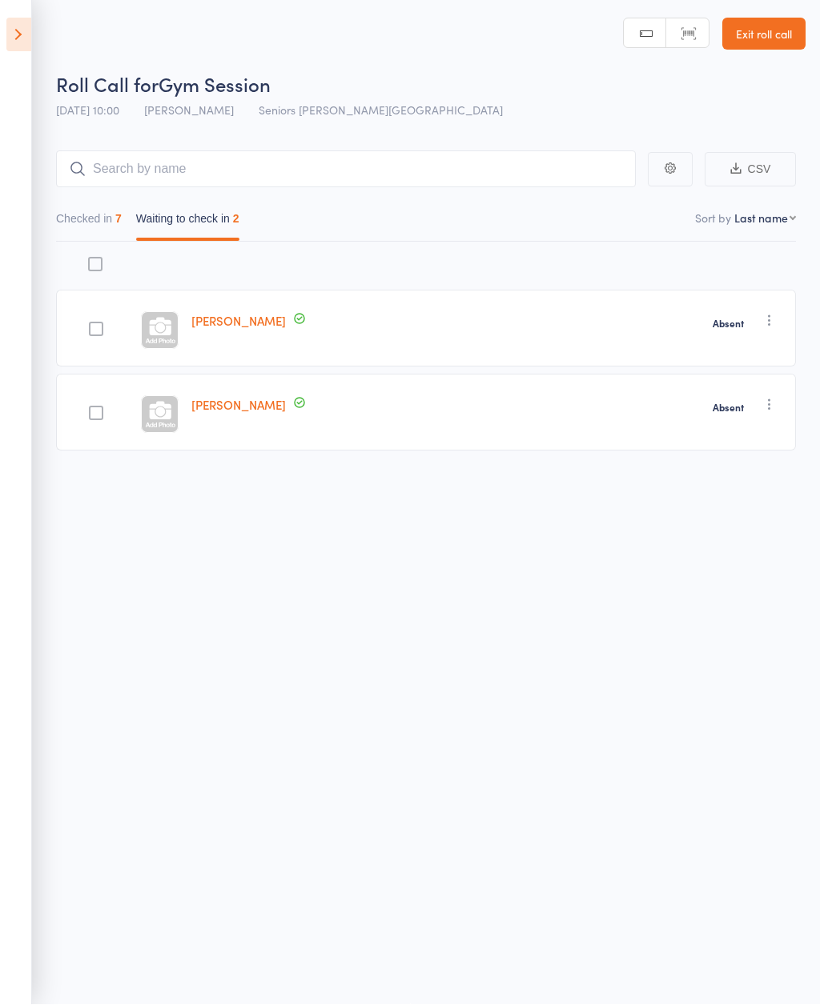
click at [20, 44] on icon at bounding box center [18, 35] width 25 height 34
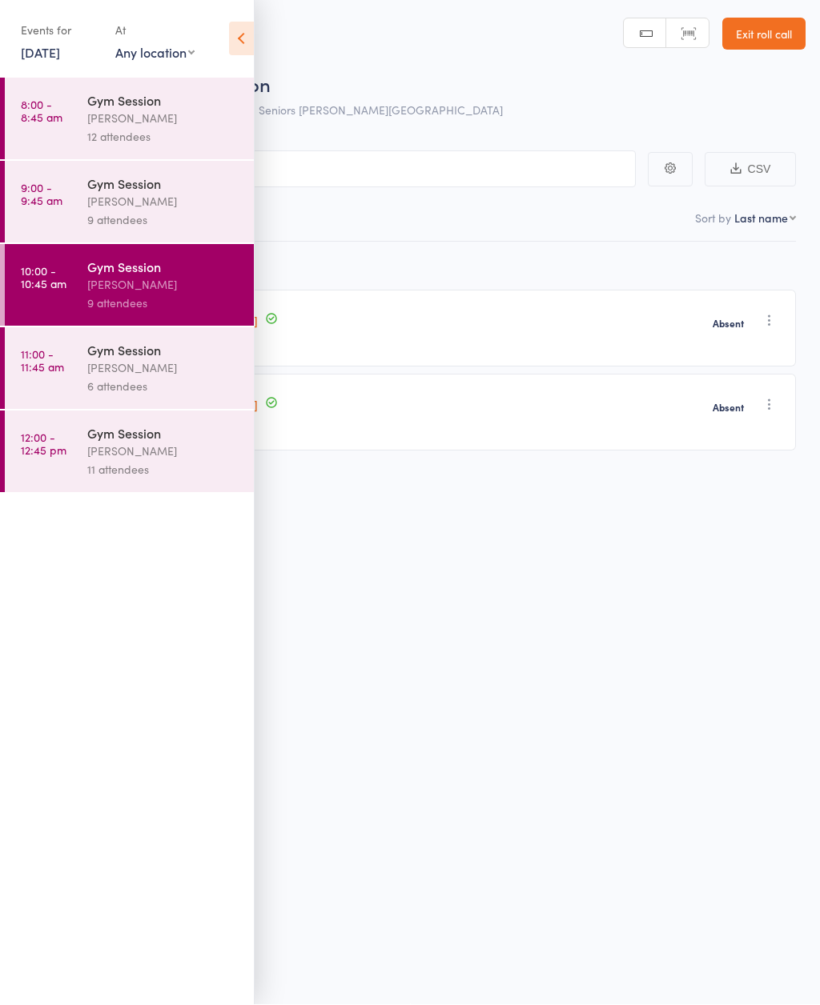
click at [87, 376] on div "[PERSON_NAME]" at bounding box center [163, 368] width 153 height 18
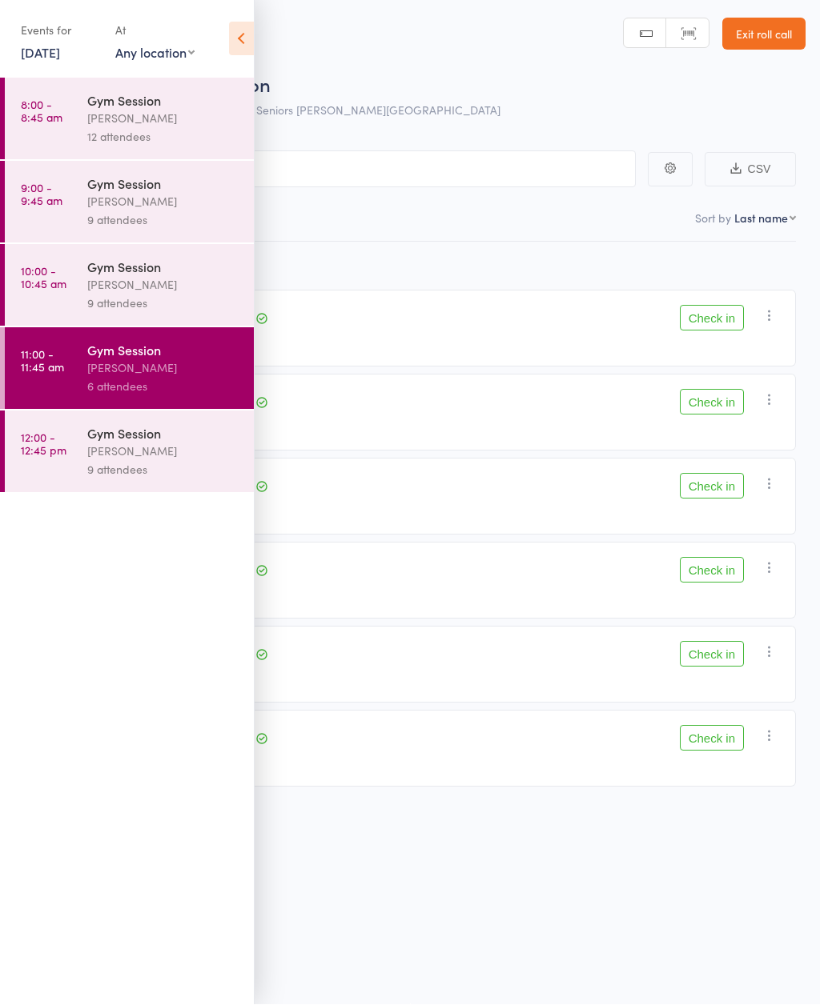
click at [240, 44] on icon at bounding box center [241, 39] width 25 height 34
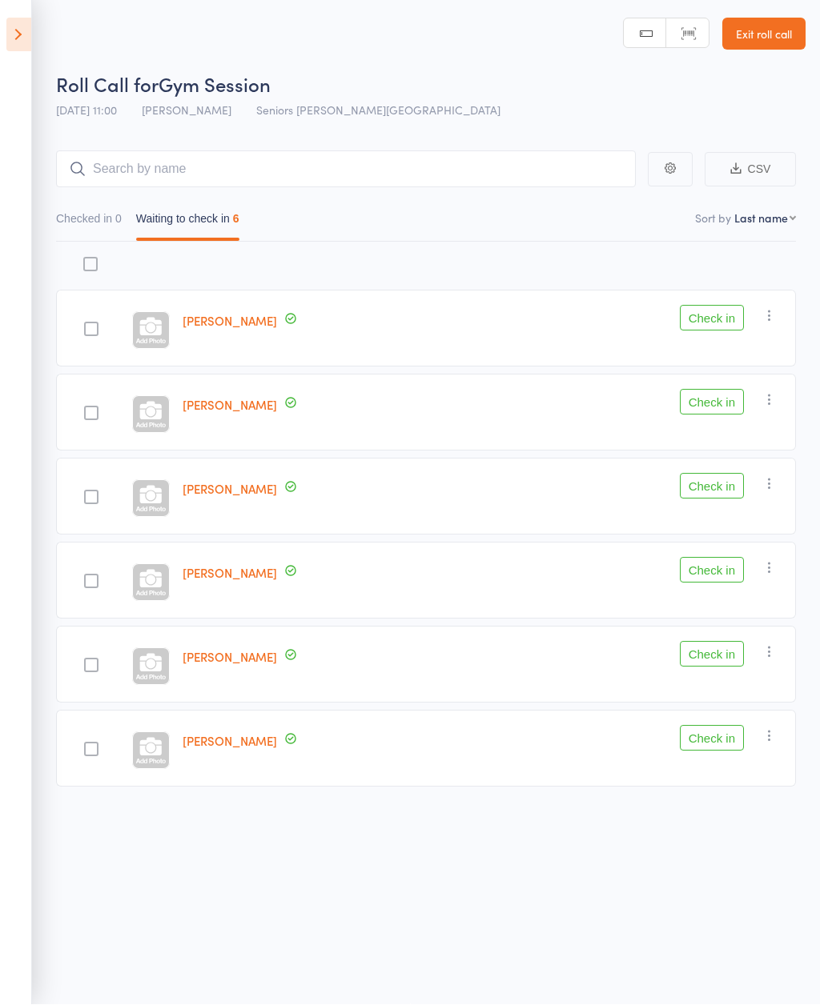
click at [150, 211] on button "Waiting to check in 6" at bounding box center [187, 223] width 103 height 37
click at [22, 36] on icon at bounding box center [18, 35] width 25 height 34
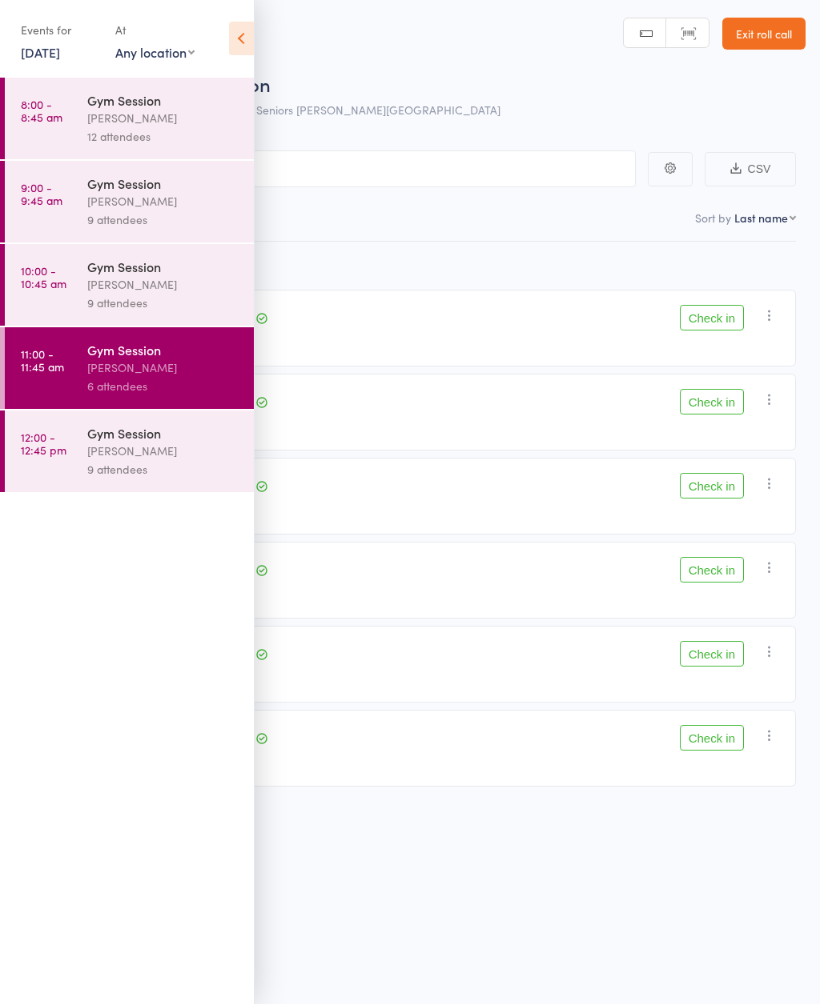
click at [90, 295] on div "[PERSON_NAME]" at bounding box center [163, 285] width 153 height 18
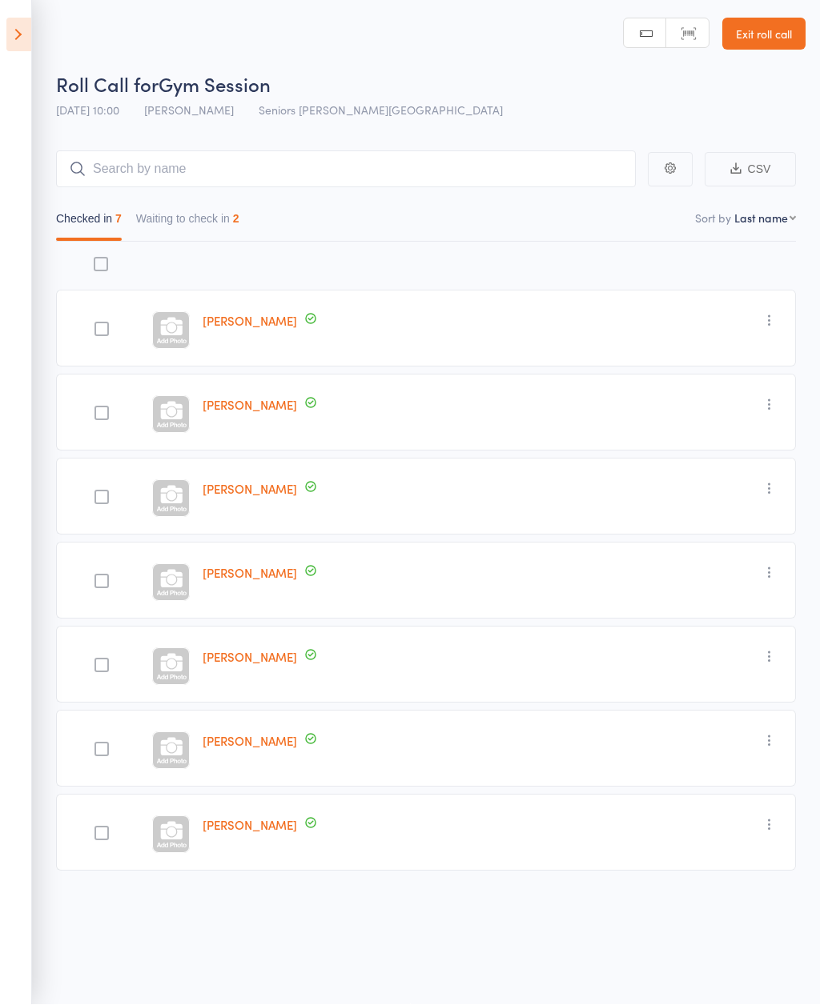
click at [186, 219] on button "Waiting to check in 2" at bounding box center [187, 223] width 103 height 37
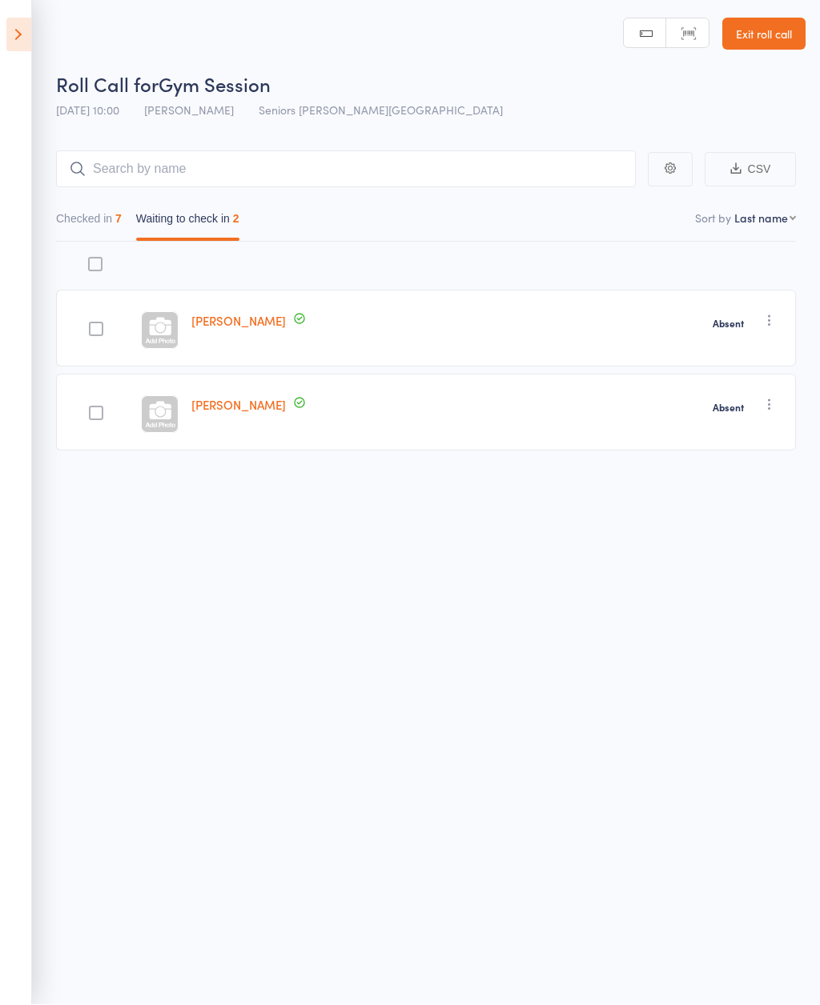
click at [766, 313] on icon "button" at bounding box center [769, 321] width 16 height 16
click at [676, 350] on li "Check in" at bounding box center [712, 353] width 132 height 20
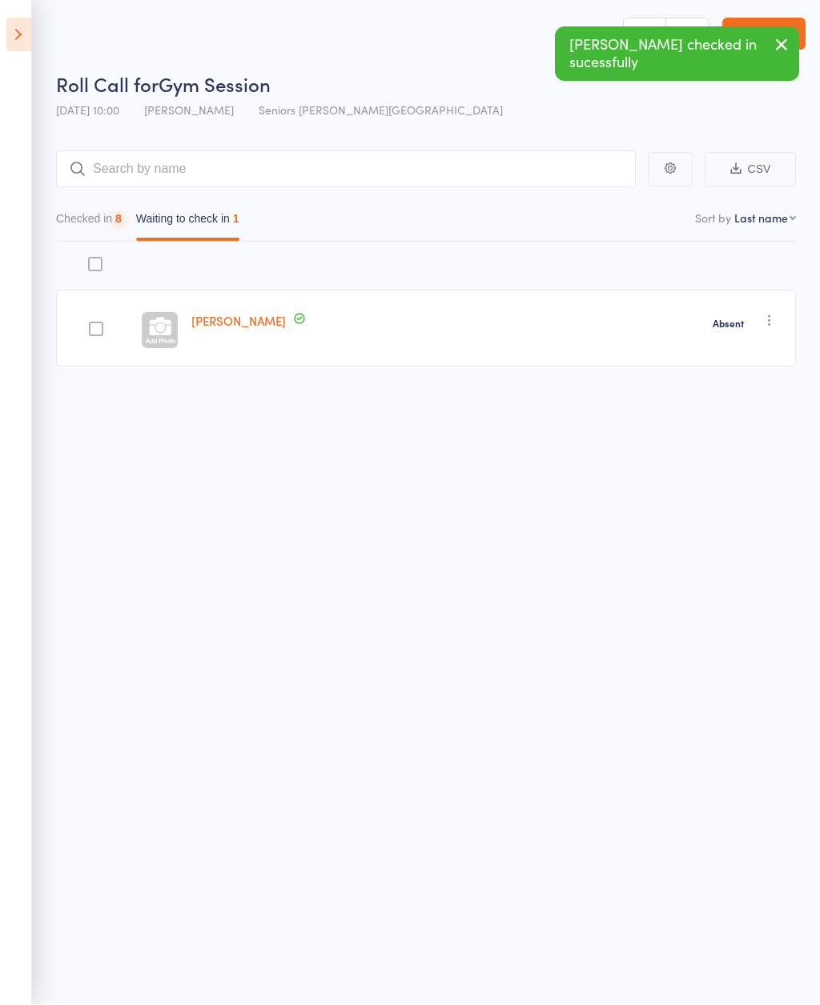
click at [93, 214] on button "Checked in 8" at bounding box center [89, 223] width 66 height 37
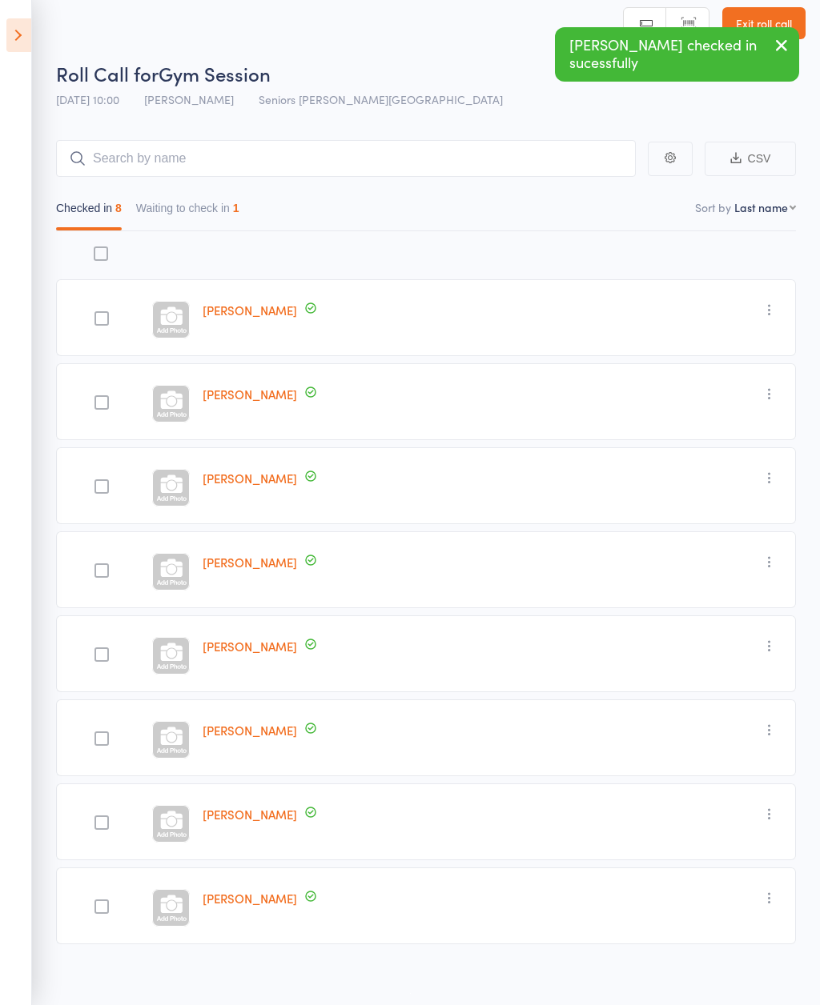
click at [777, 402] on icon "button" at bounding box center [769, 394] width 16 height 16
click at [731, 422] on li "Undo check-in" at bounding box center [712, 425] width 132 height 20
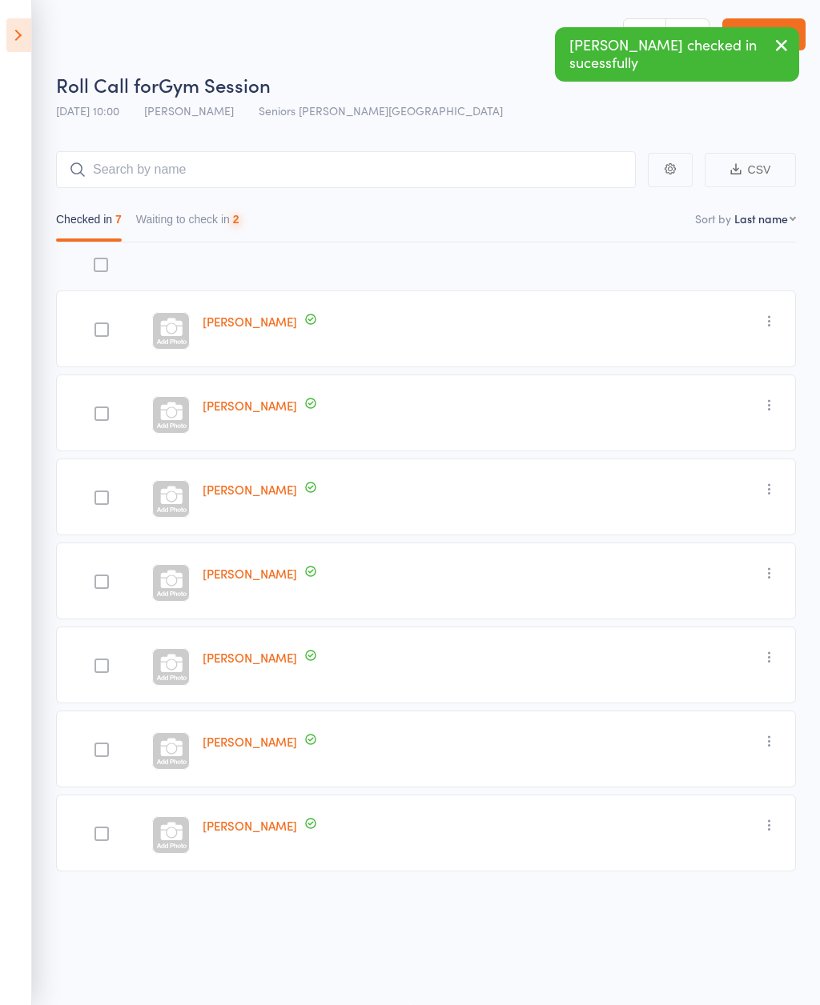
scroll to position [11, 0]
click at [198, 219] on button "Waiting to check in 2" at bounding box center [187, 223] width 103 height 37
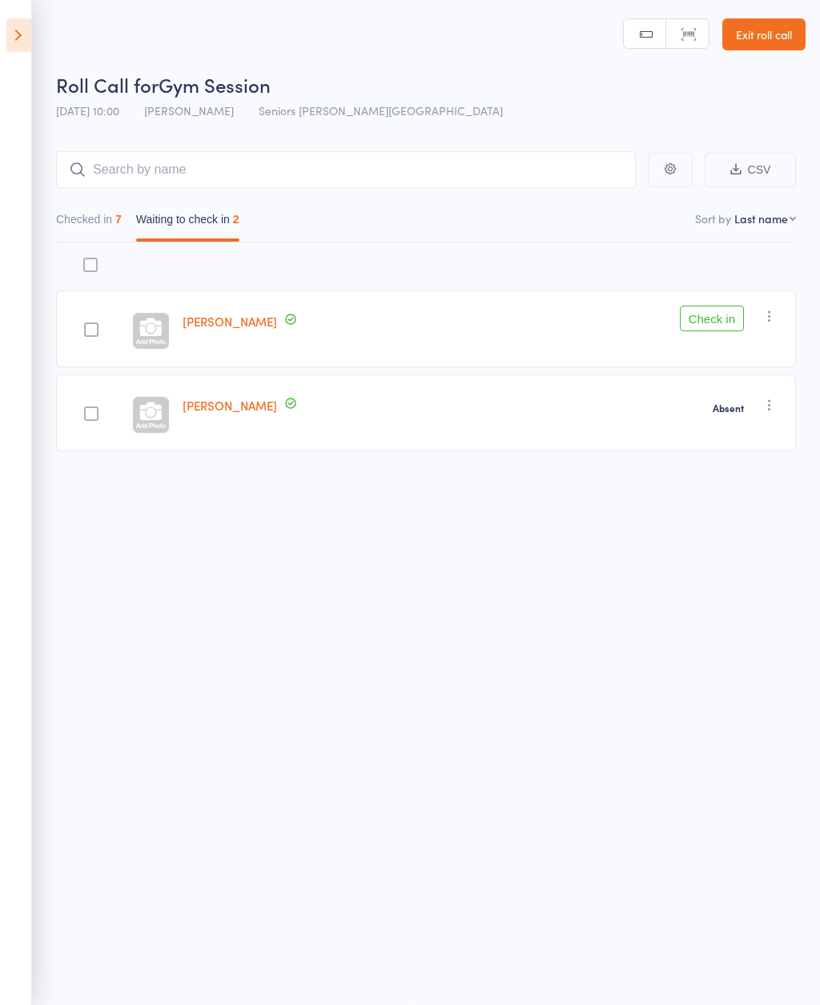
click at [708, 323] on button "Check in" at bounding box center [712, 319] width 64 height 26
click at [29, 36] on icon at bounding box center [18, 35] width 25 height 34
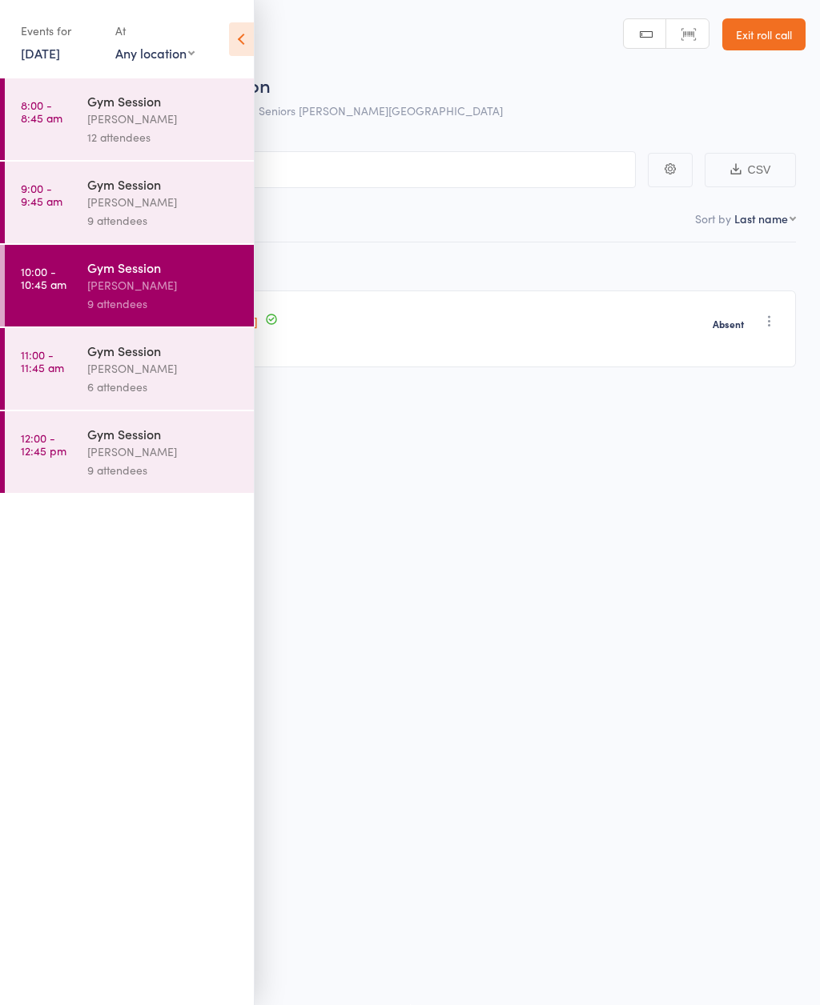
click at [135, 378] on div "[PERSON_NAME]" at bounding box center [163, 368] width 153 height 18
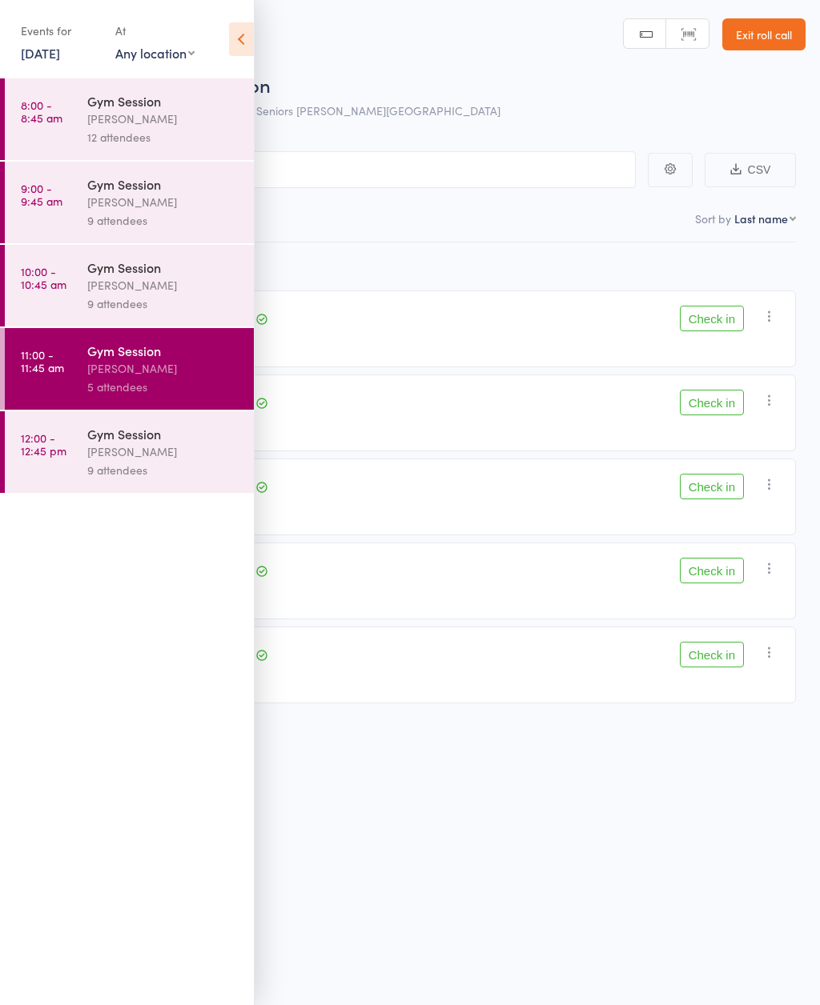
click at [244, 46] on icon at bounding box center [241, 39] width 25 height 34
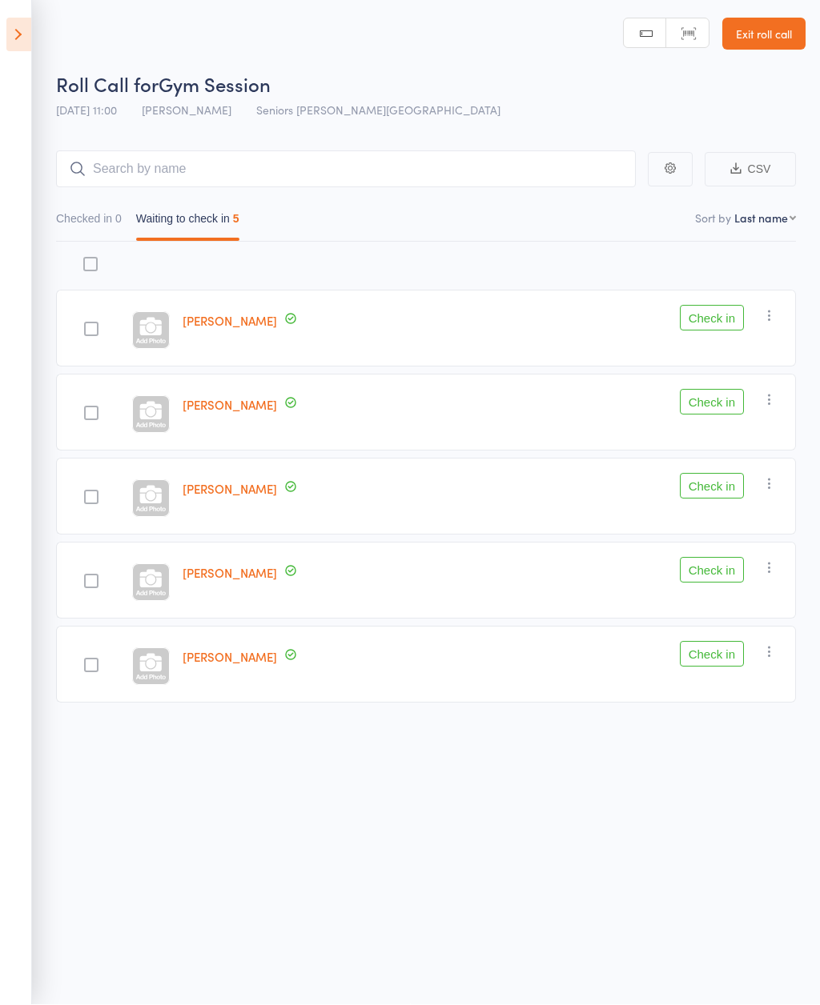
click at [85, 217] on button "Checked in 0" at bounding box center [89, 223] width 66 height 37
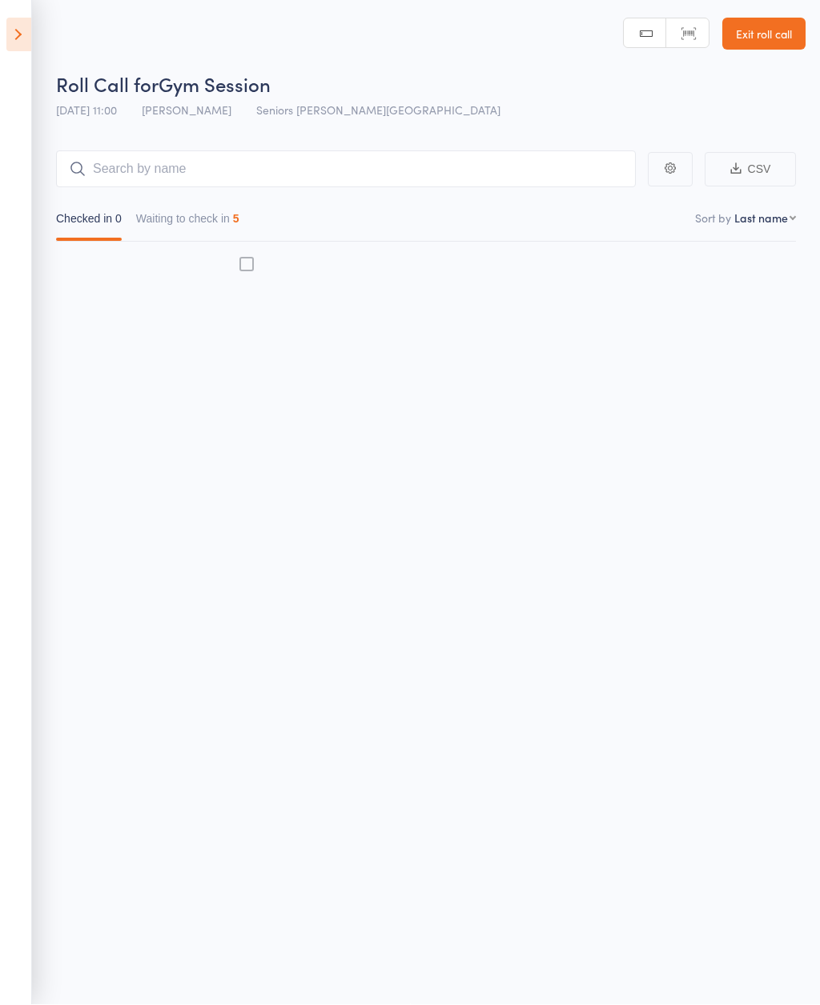
click at [215, 223] on button "Waiting to check in 5" at bounding box center [187, 223] width 103 height 37
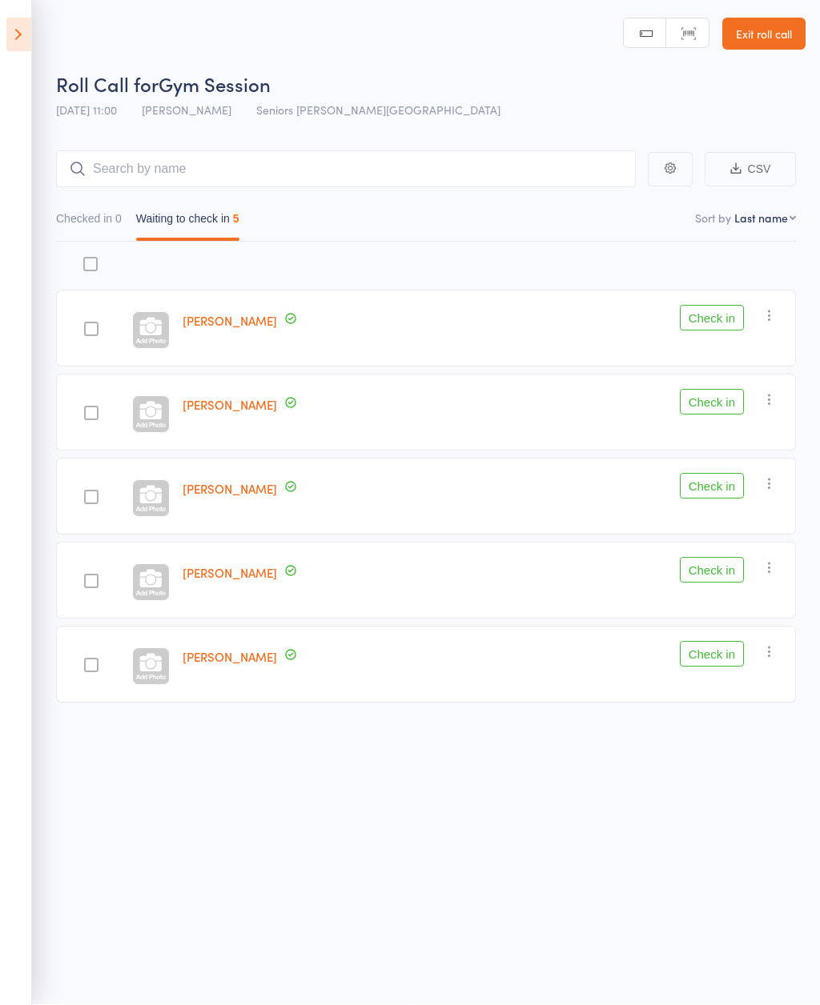
click at [763, 560] on icon "button" at bounding box center [769, 568] width 16 height 16
click at [713, 566] on button "Check in" at bounding box center [712, 571] width 64 height 26
click at [99, 225] on button "Checked in 1" at bounding box center [89, 223] width 66 height 37
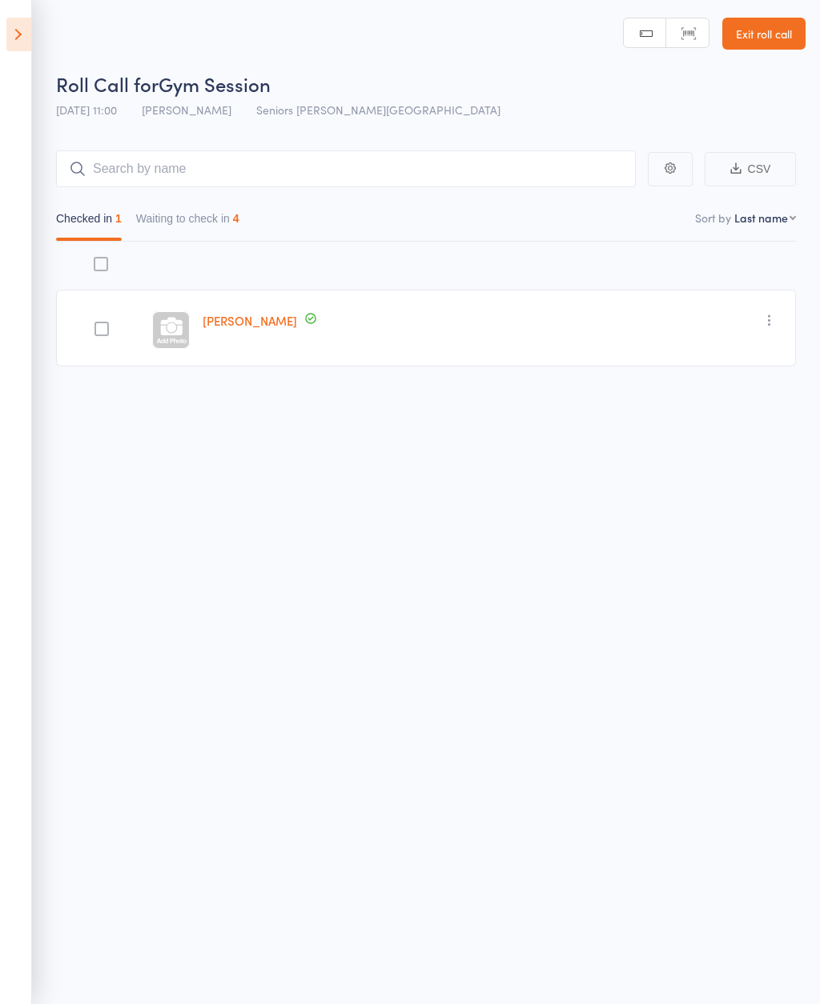
click at [23, 42] on icon at bounding box center [18, 35] width 25 height 34
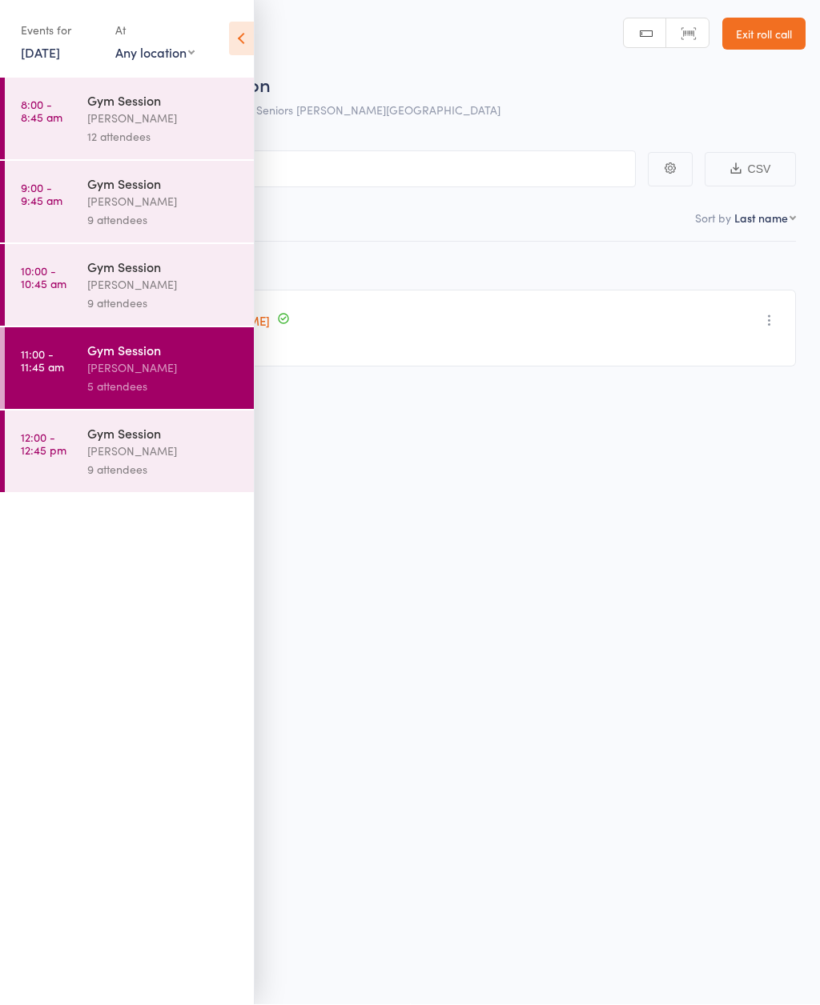
click at [134, 459] on div "[PERSON_NAME]" at bounding box center [163, 452] width 153 height 18
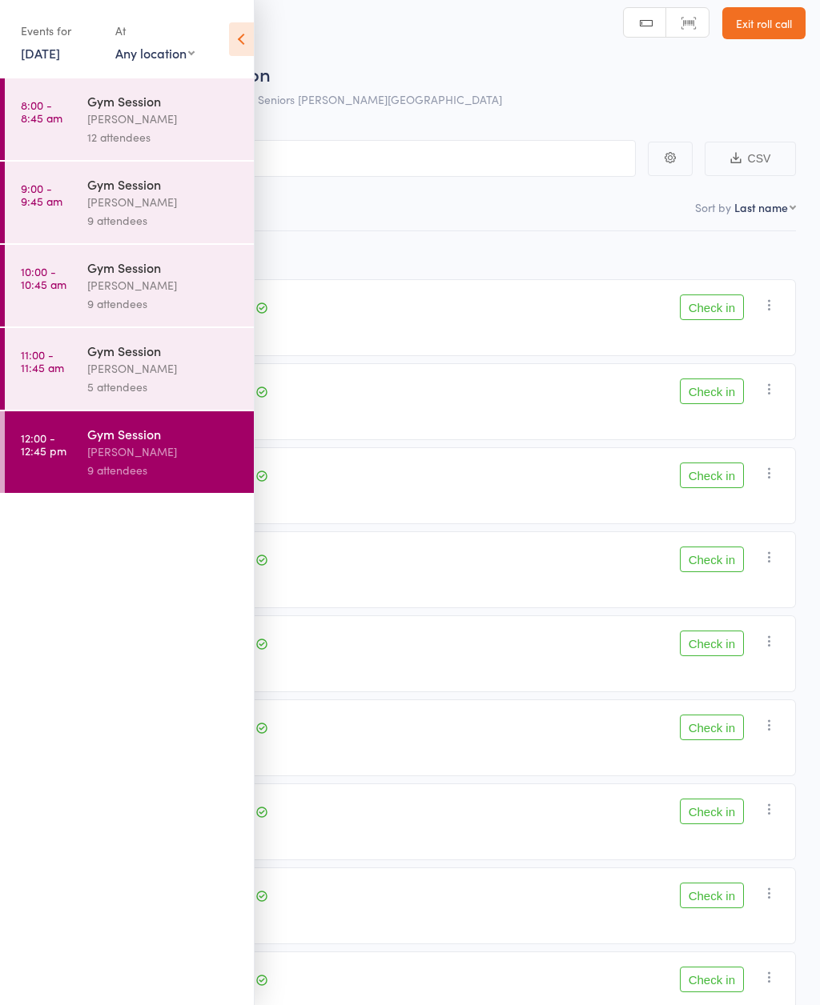
click at [130, 385] on div "5 attendees" at bounding box center [163, 387] width 153 height 18
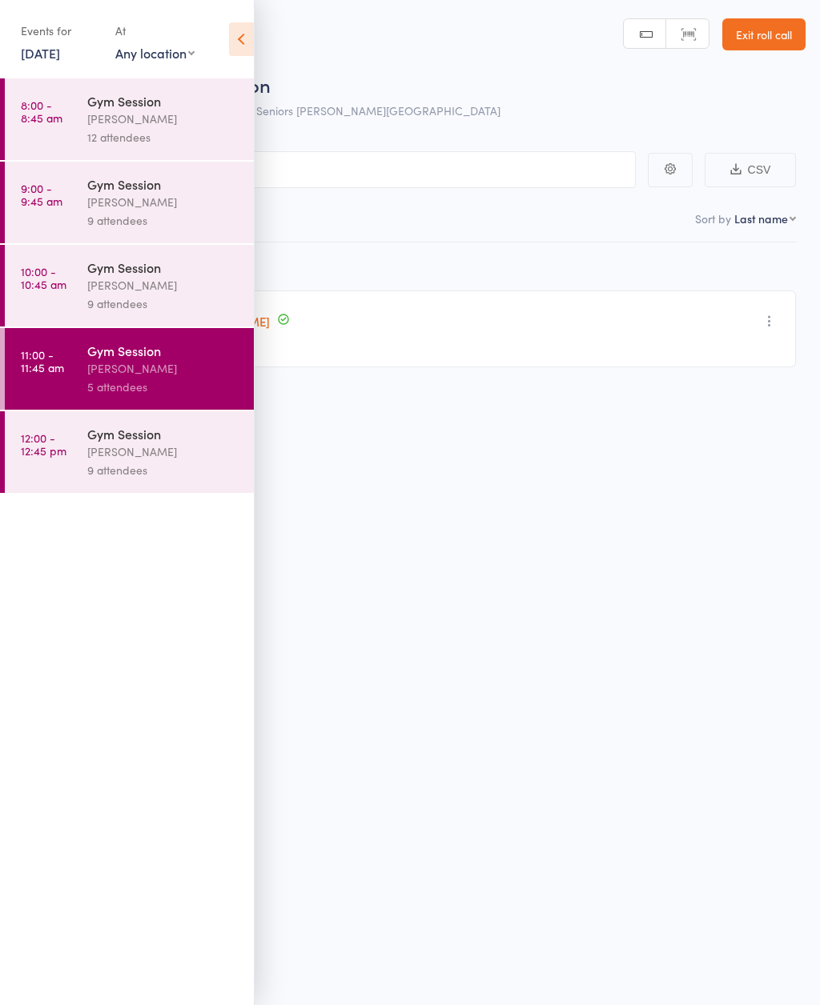
click at [230, 42] on icon at bounding box center [241, 39] width 25 height 34
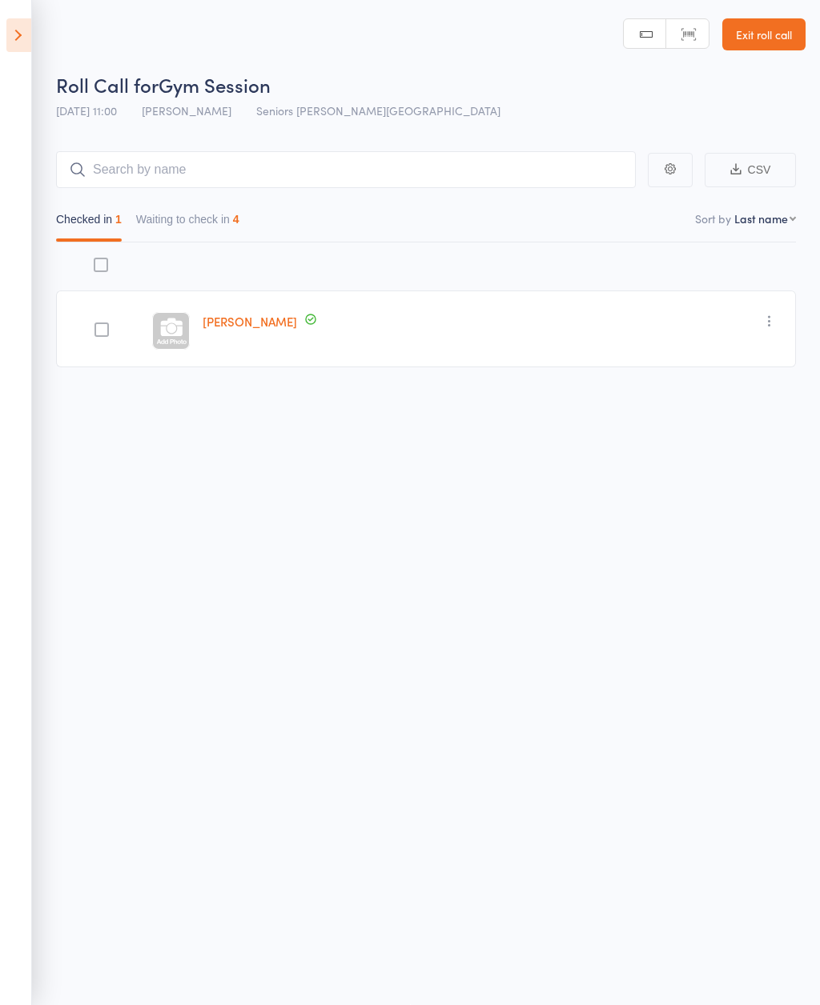
click at [219, 205] on button "Waiting to check in 4" at bounding box center [187, 223] width 103 height 37
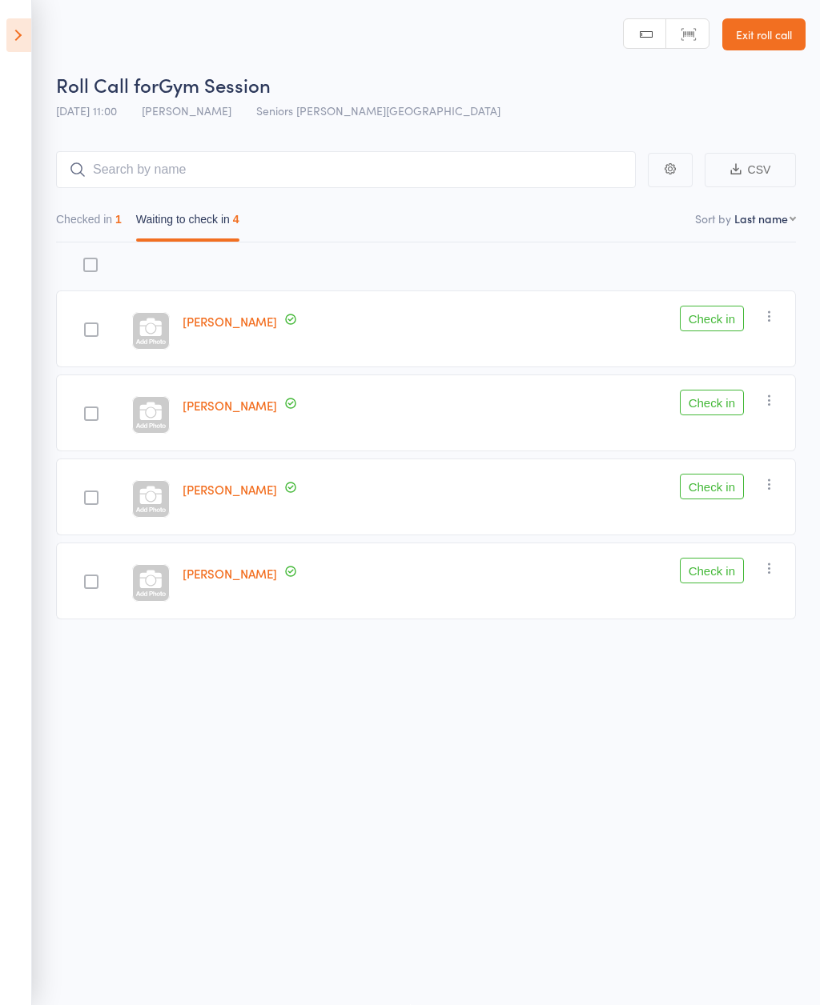
click at [24, 32] on icon at bounding box center [18, 35] width 25 height 34
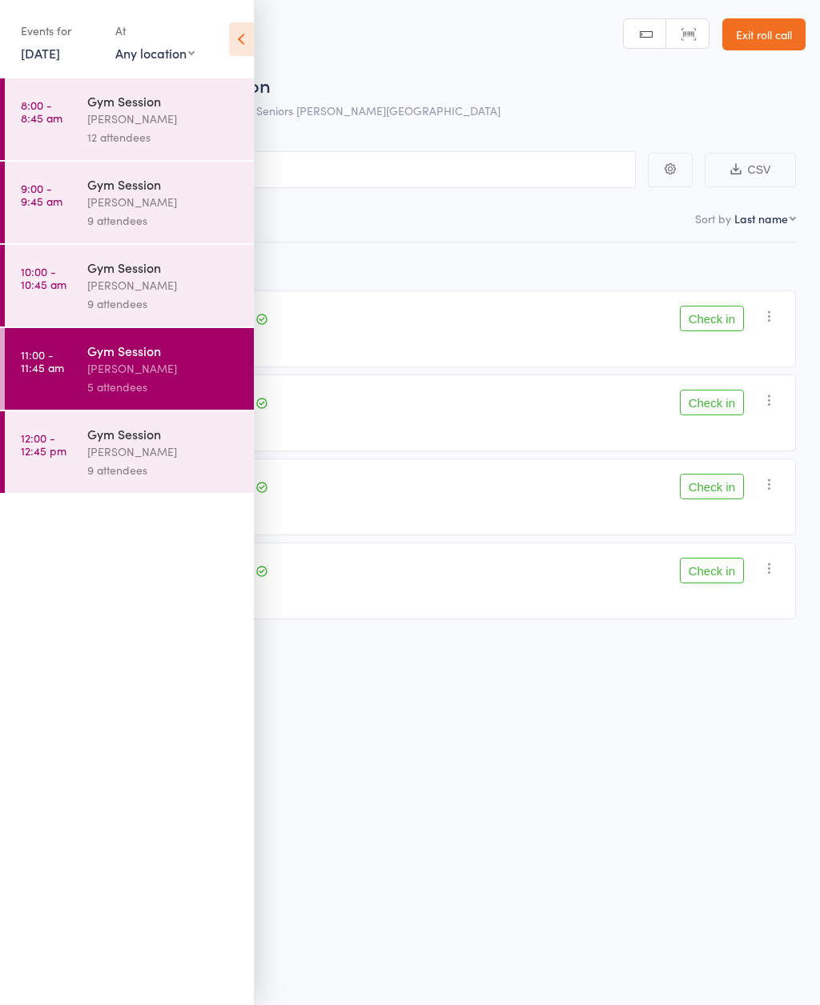
click at [130, 441] on div "Gym Session" at bounding box center [163, 434] width 153 height 18
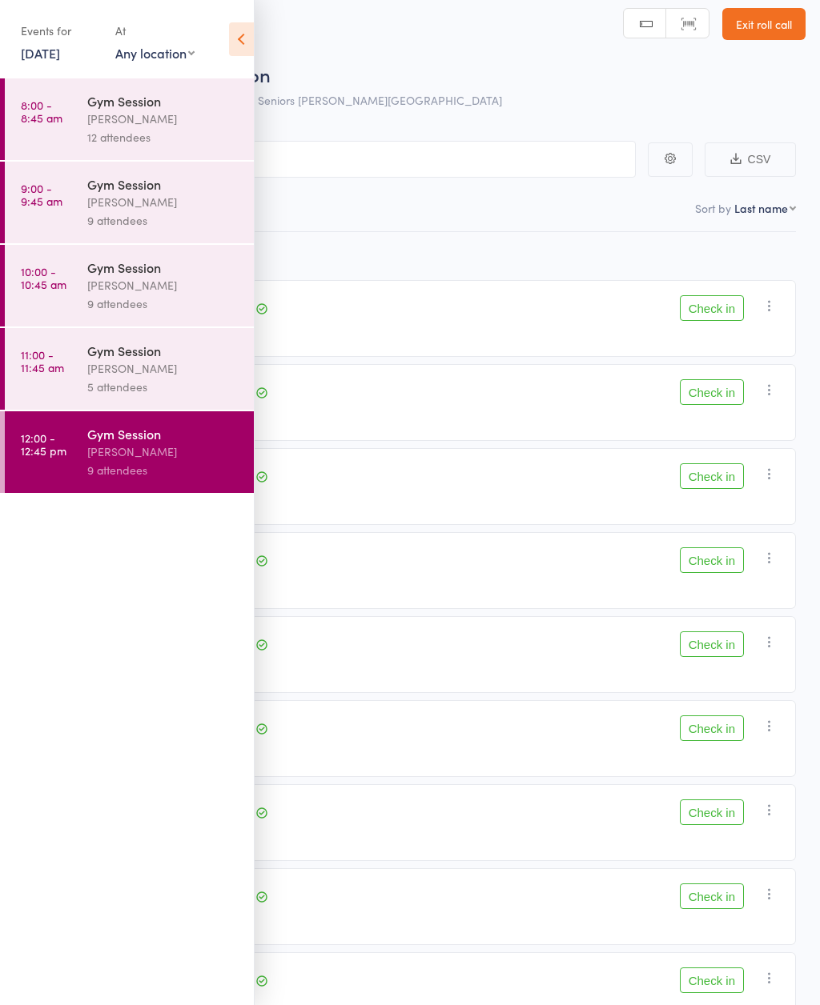
click at [234, 35] on icon at bounding box center [241, 39] width 25 height 34
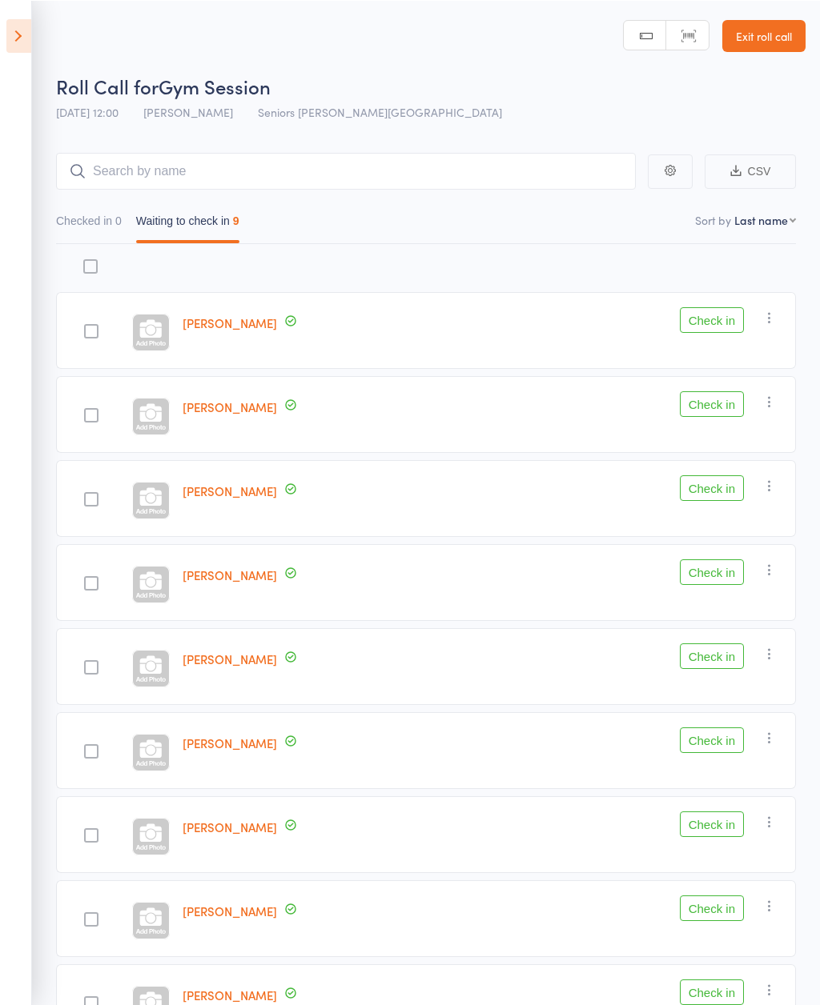
click at [22, 33] on icon at bounding box center [18, 35] width 25 height 34
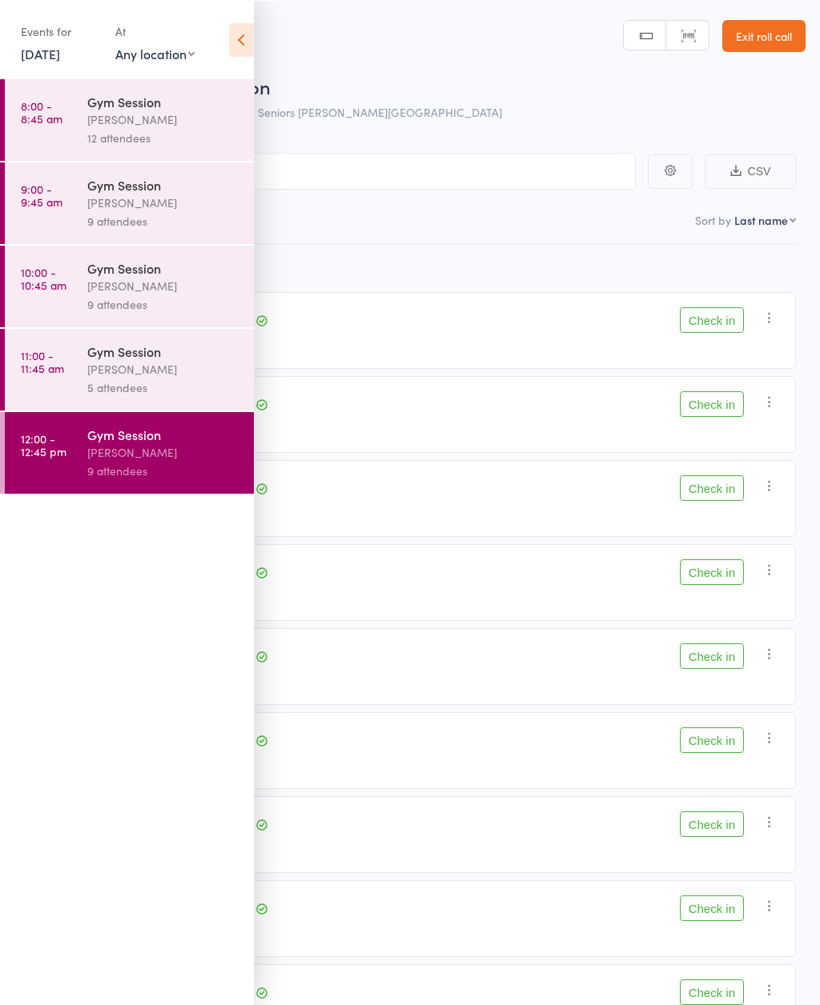
click at [135, 375] on div "[PERSON_NAME]" at bounding box center [163, 368] width 153 height 18
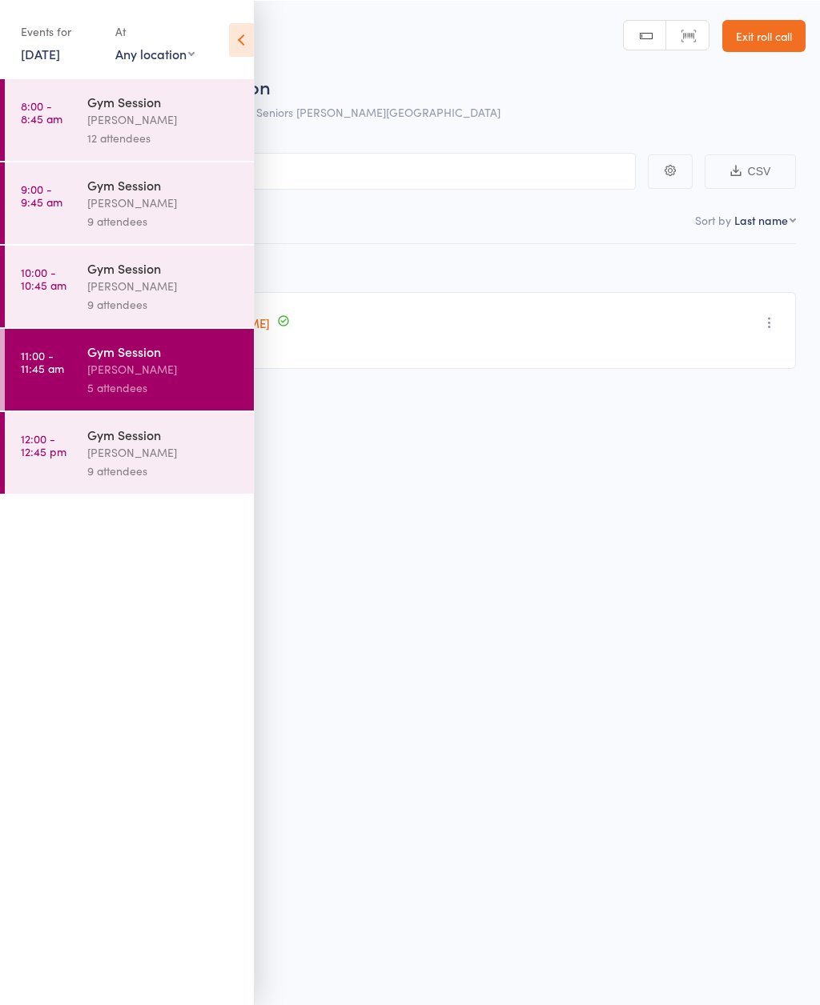
click at [245, 45] on icon at bounding box center [241, 39] width 25 height 34
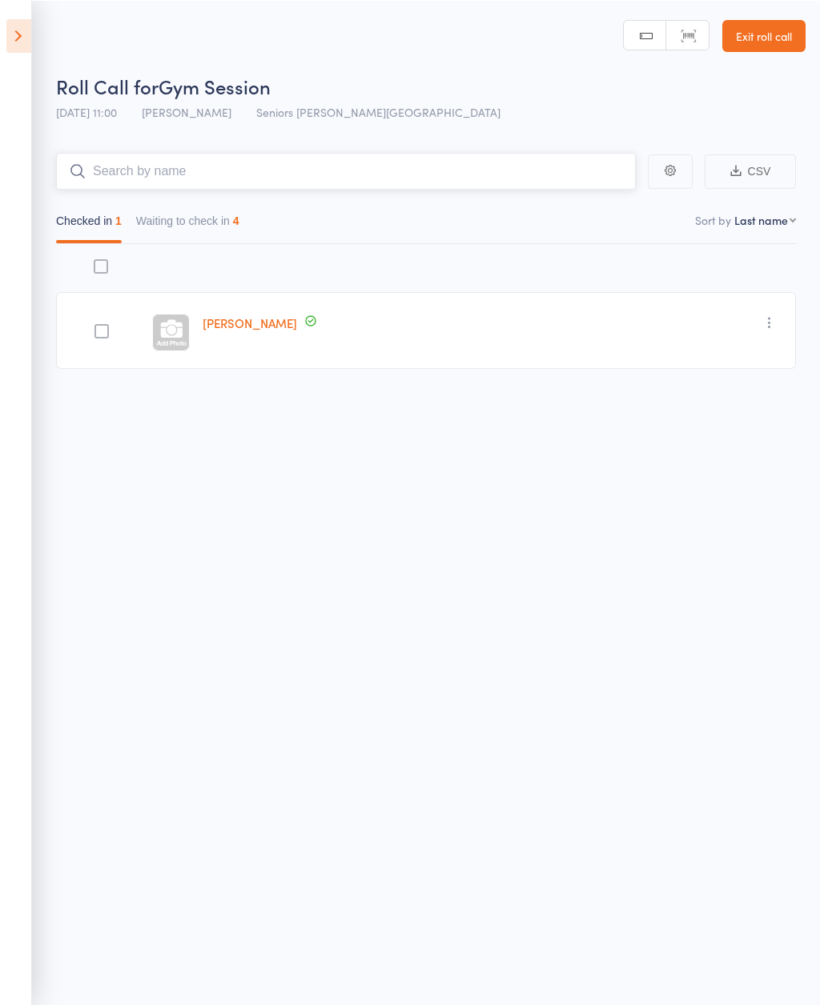
click at [203, 170] on input "search" at bounding box center [345, 170] width 579 height 37
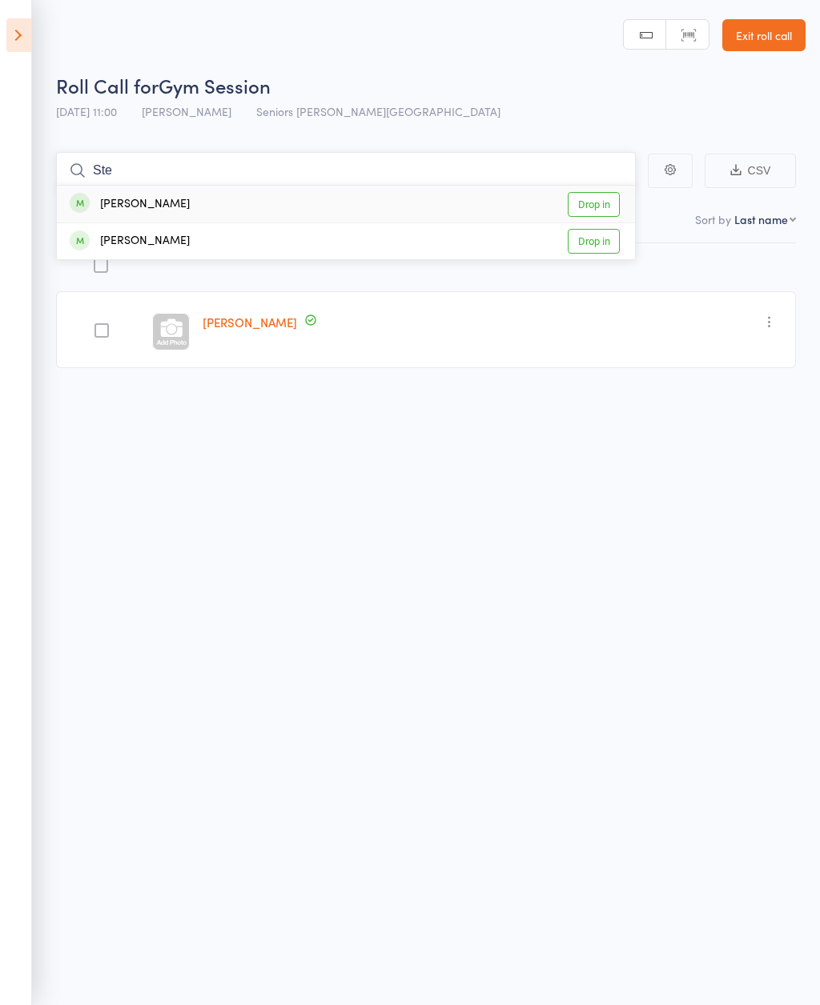
type input "Ste"
click at [597, 198] on link "Drop in" at bounding box center [593, 204] width 52 height 25
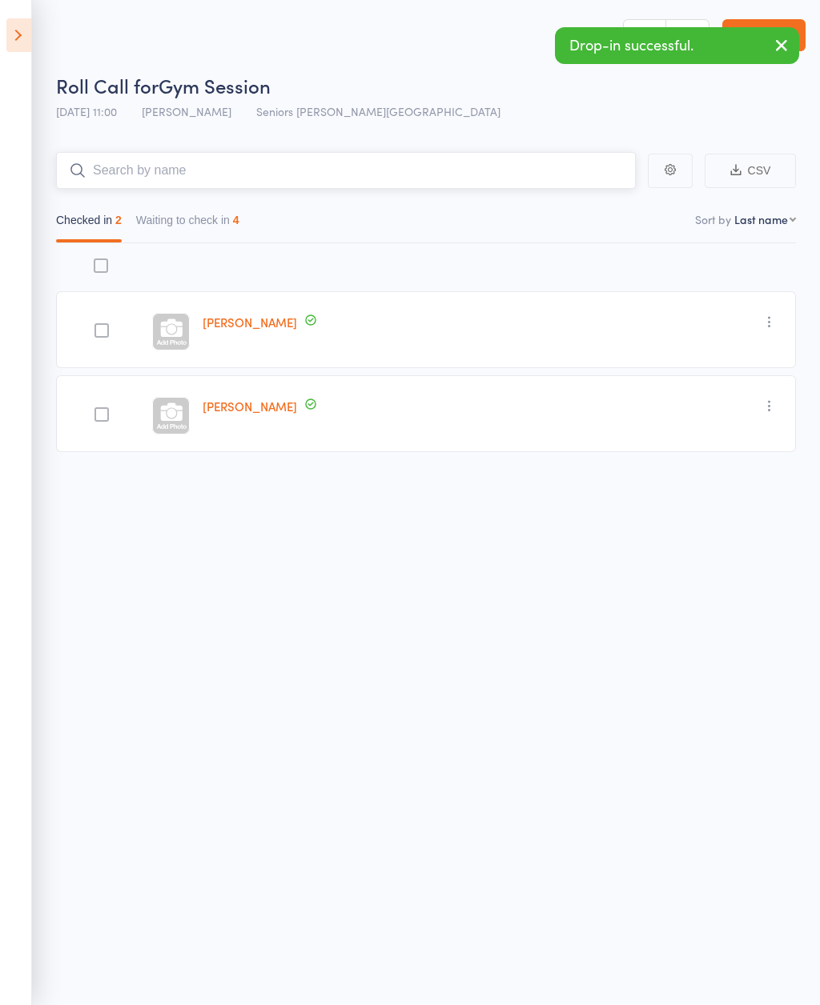
click at [203, 221] on button "Waiting to check in 4" at bounding box center [187, 224] width 103 height 37
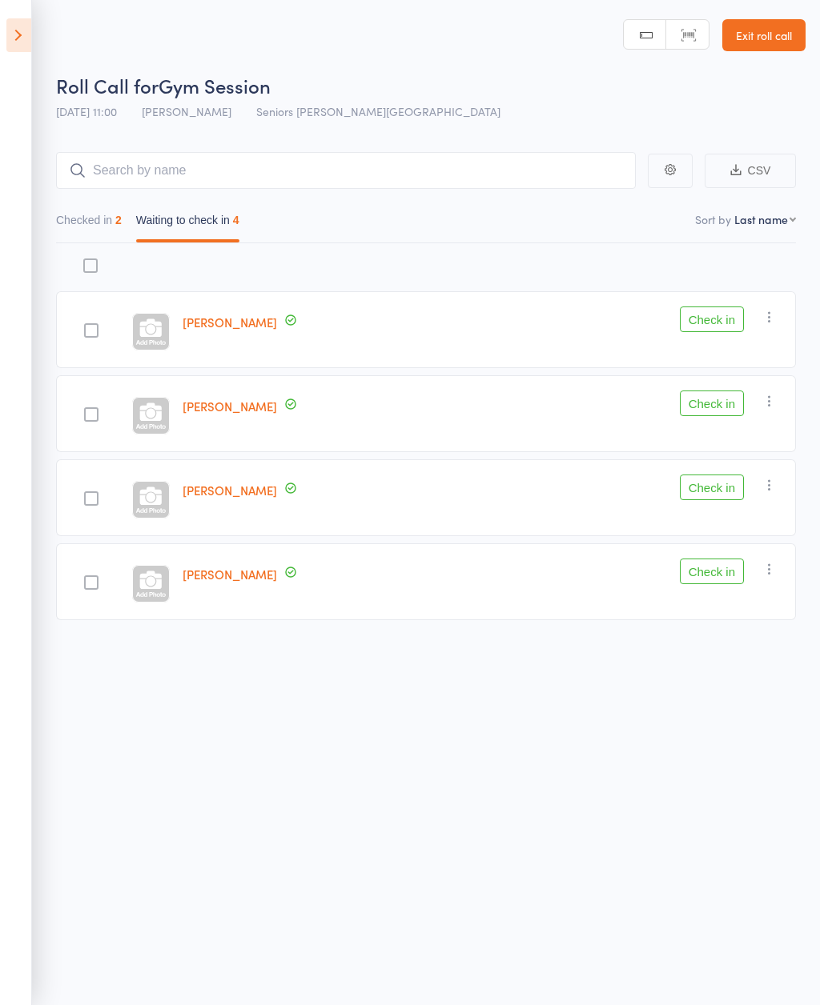
click at [523, 262] on div "[PERSON_NAME] Check in Check in Send message Add Note Add Task Add Flag Remove …" at bounding box center [426, 435] width 740 height 384
click at [698, 573] on button "Check in" at bounding box center [712, 572] width 64 height 26
click at [555, 189] on input "search" at bounding box center [345, 170] width 579 height 37
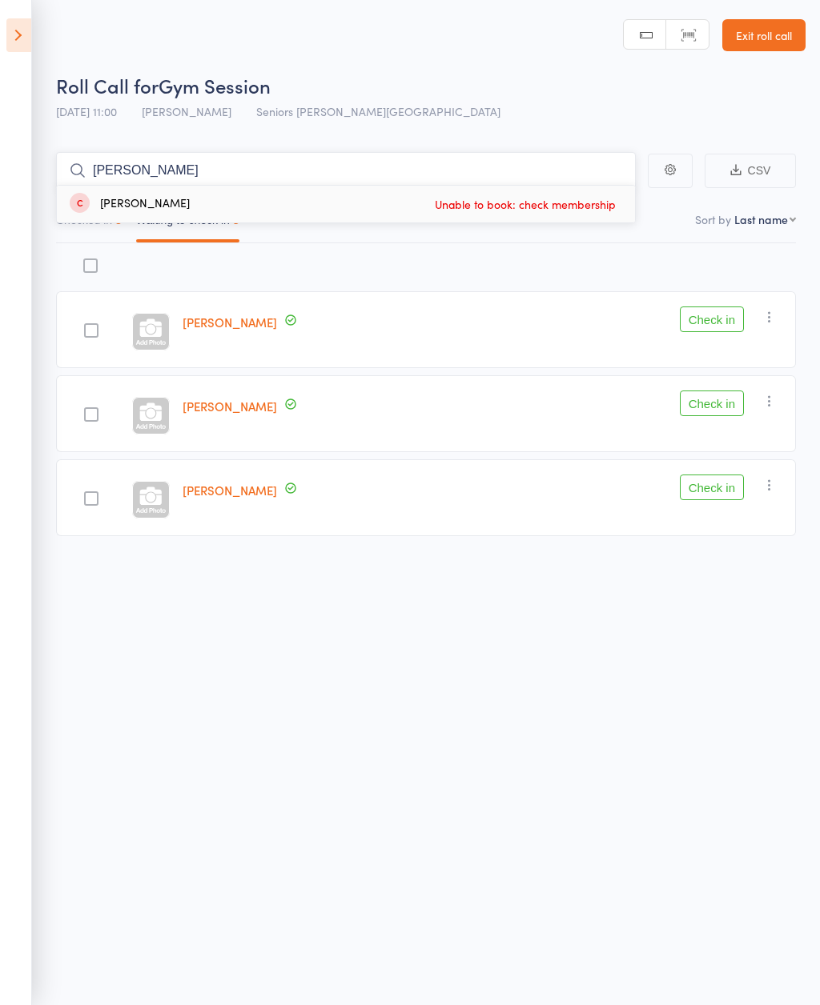
type input "[PERSON_NAME]"
click at [389, 213] on div "[PERSON_NAME] Unable to book: check membership" at bounding box center [346, 204] width 578 height 37
click at [24, 47] on icon at bounding box center [18, 35] width 25 height 34
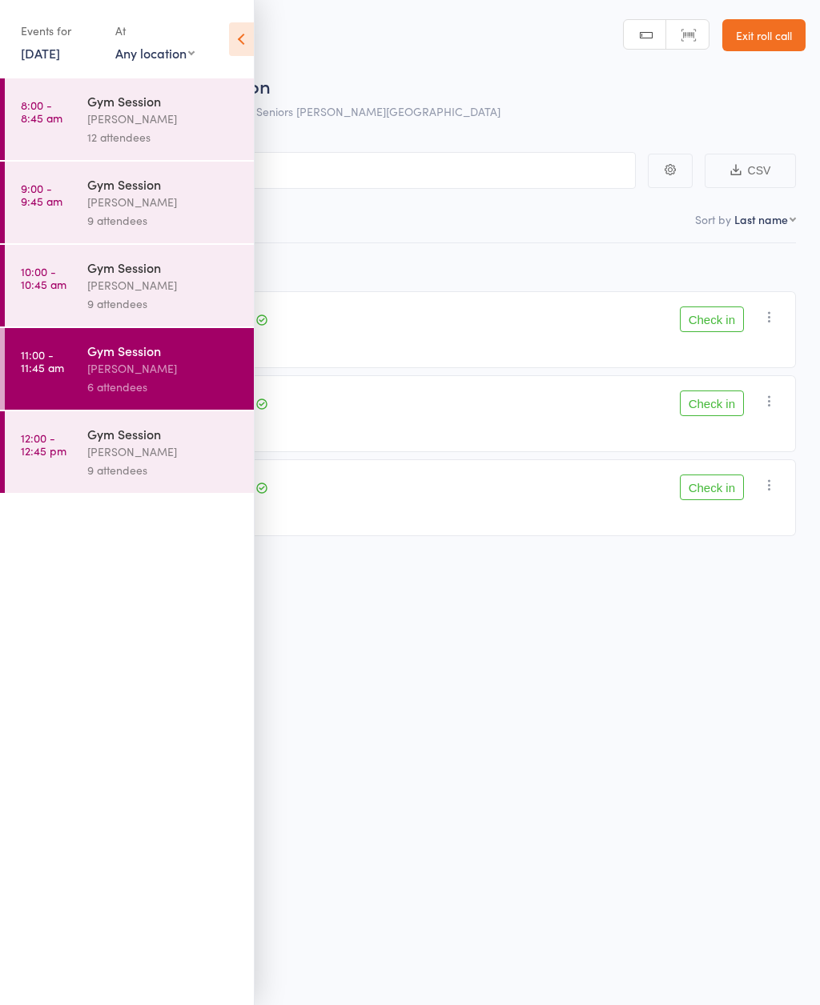
click at [226, 50] on div "Events for [DATE] [DATE] [DATE] Sun Mon Tue Wed Thu Fri Sat 31 27 28 29 30 31 0…" at bounding box center [127, 40] width 254 height 81
click at [240, 42] on icon at bounding box center [241, 39] width 25 height 34
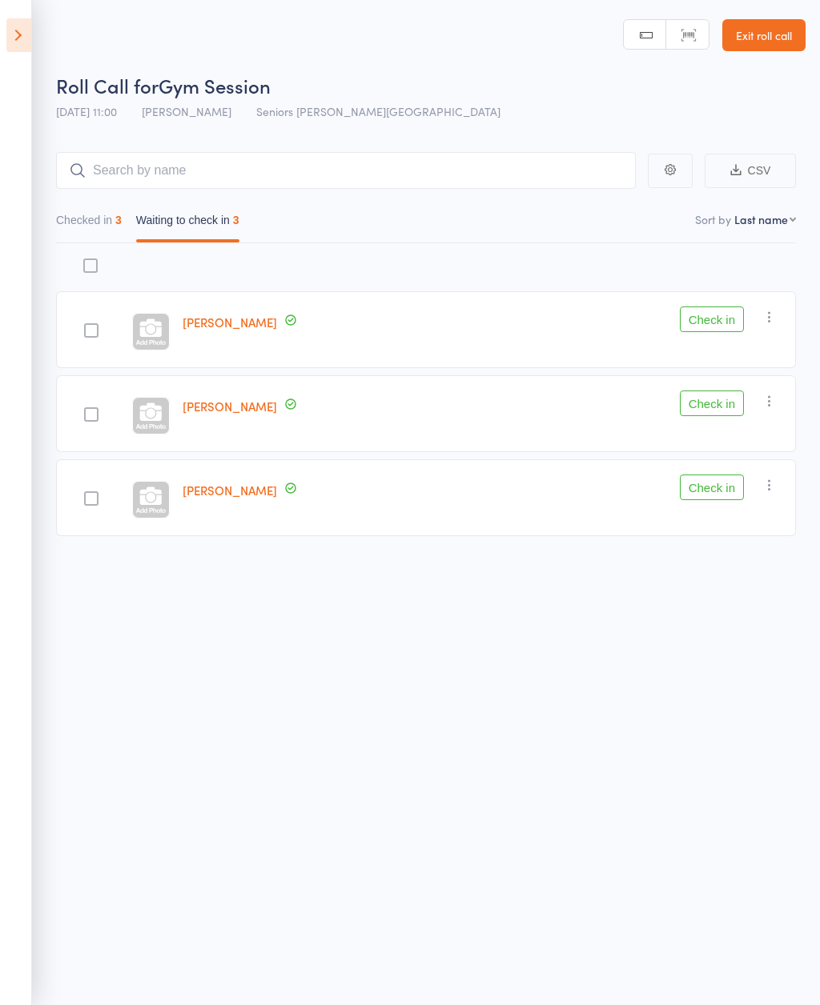
click at [731, 413] on button "Check in" at bounding box center [712, 404] width 64 height 26
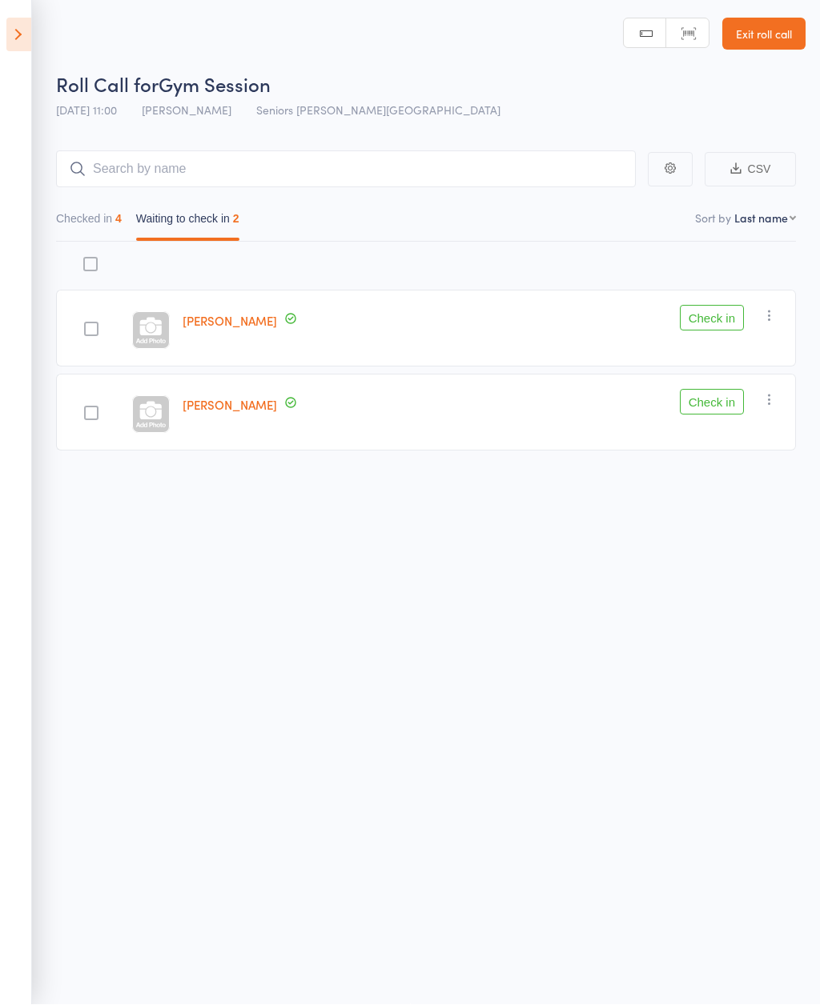
scroll to position [2, 0]
click at [407, 328] on div "[PERSON_NAME]" at bounding box center [334, 329] width 316 height 77
click at [715, 323] on button "Check in" at bounding box center [712, 319] width 64 height 26
click at [116, 214] on button "Checked in 5" at bounding box center [89, 223] width 66 height 37
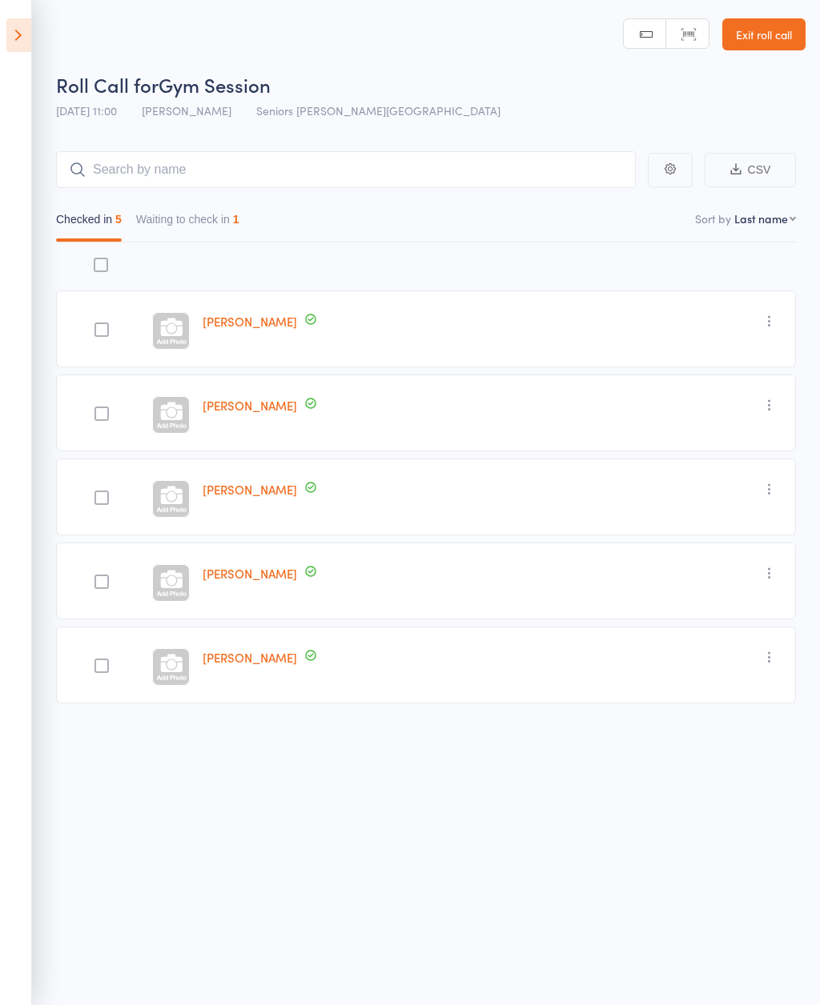
click at [26, 29] on icon at bounding box center [18, 35] width 25 height 34
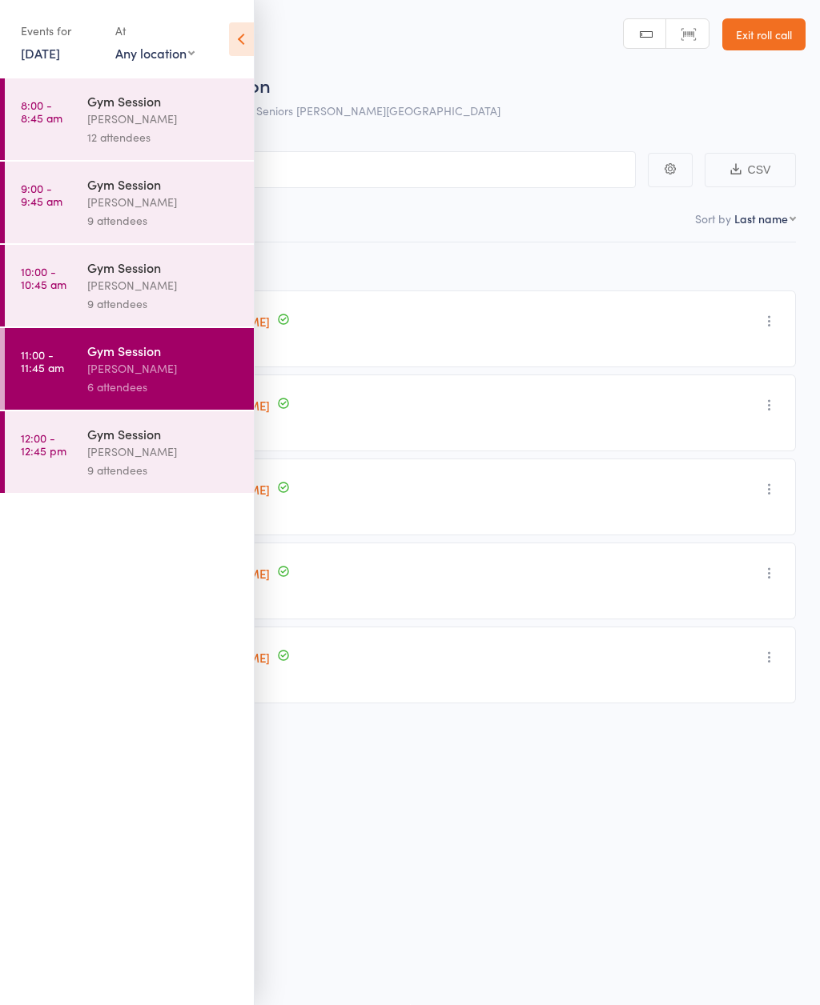
click at [174, 378] on div "[PERSON_NAME]" at bounding box center [163, 368] width 153 height 18
click at [252, 31] on icon at bounding box center [241, 39] width 25 height 34
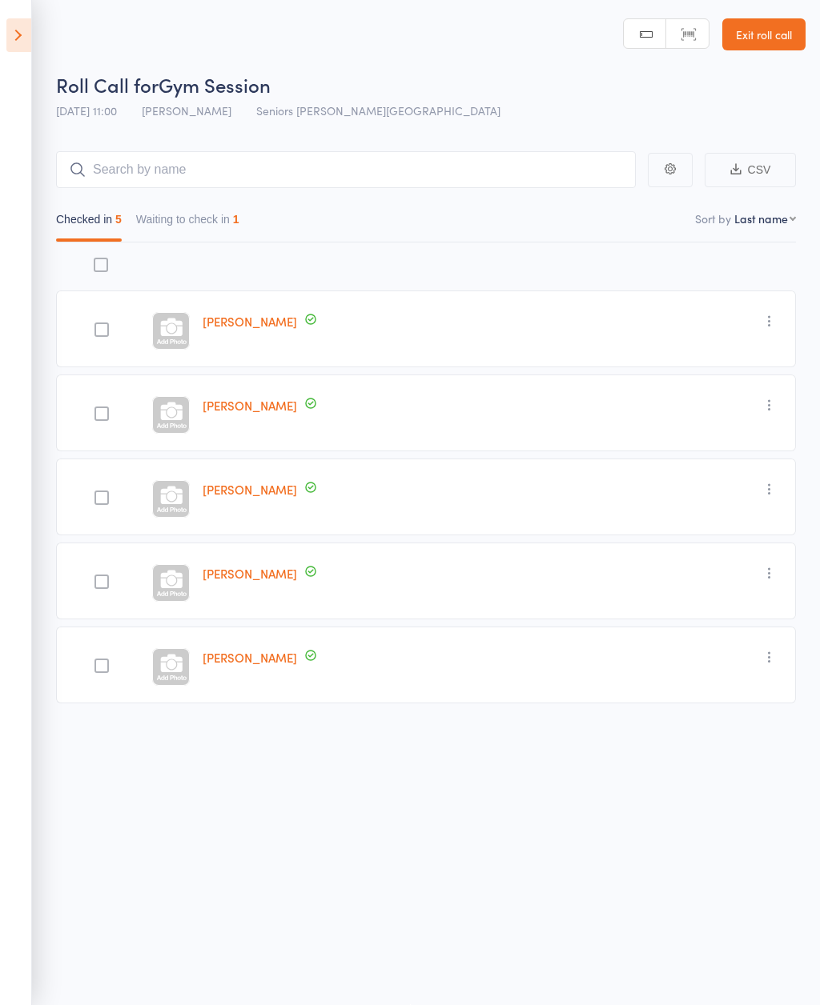
click at [228, 223] on button "Waiting to check in 1" at bounding box center [187, 223] width 103 height 37
